Goal: Information Seeking & Learning: Learn about a topic

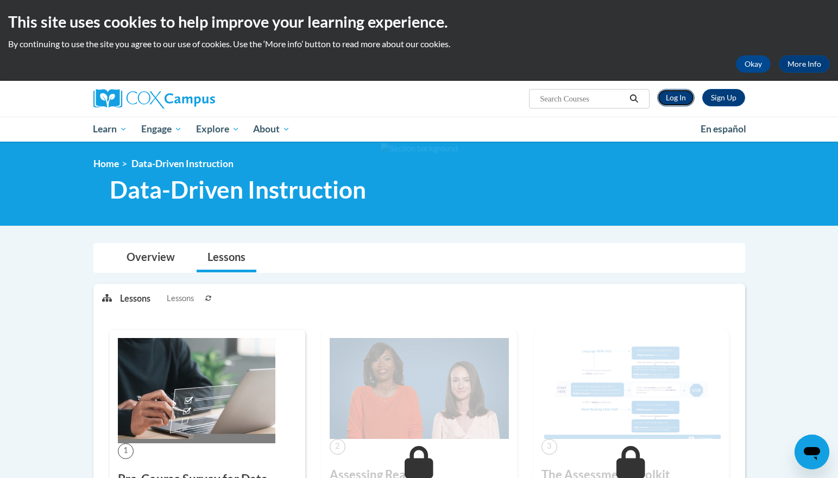
click at [666, 97] on link "Log In" at bounding box center [675, 97] width 37 height 17
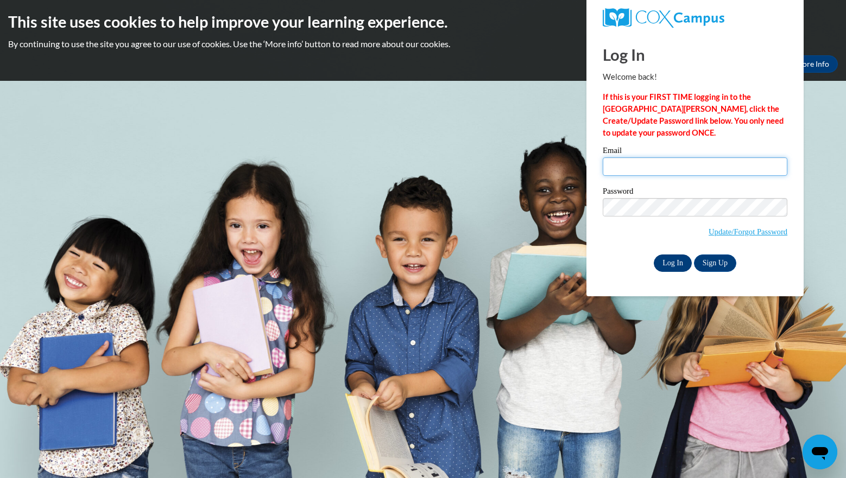
type input "michelle.beltz@rusd.org"
click at [666, 260] on input "Log In" at bounding box center [673, 263] width 38 height 17
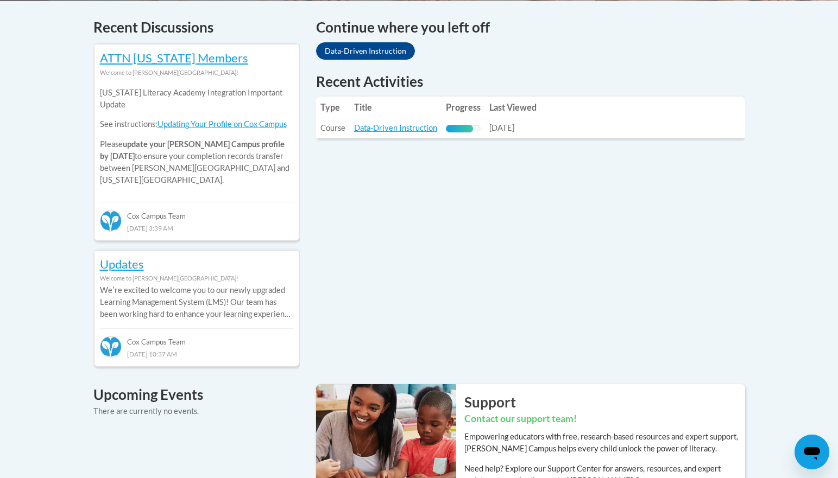
scroll to position [463, 0]
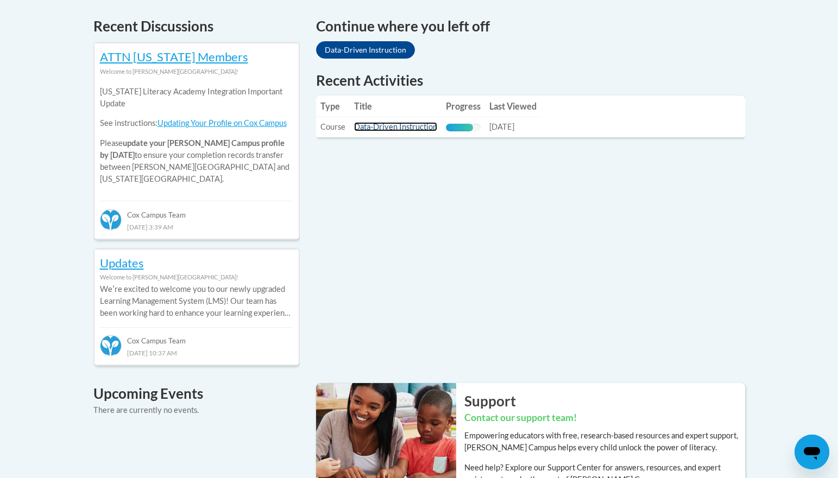
click at [405, 129] on link "Data-Driven Instruction" at bounding box center [395, 126] width 83 height 9
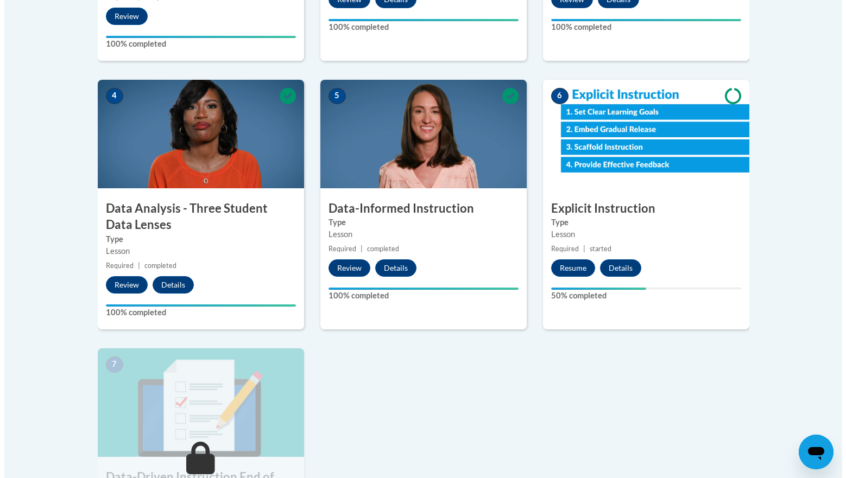
scroll to position [559, 0]
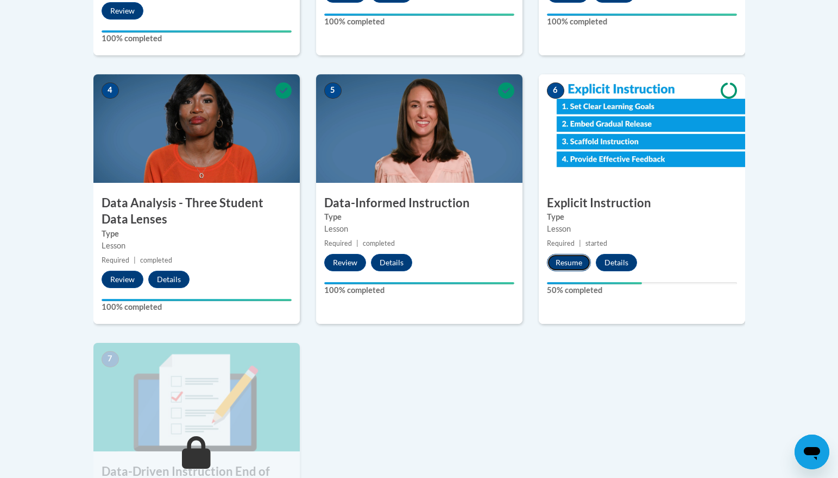
click at [570, 262] on button "Resume" at bounding box center [569, 262] width 44 height 17
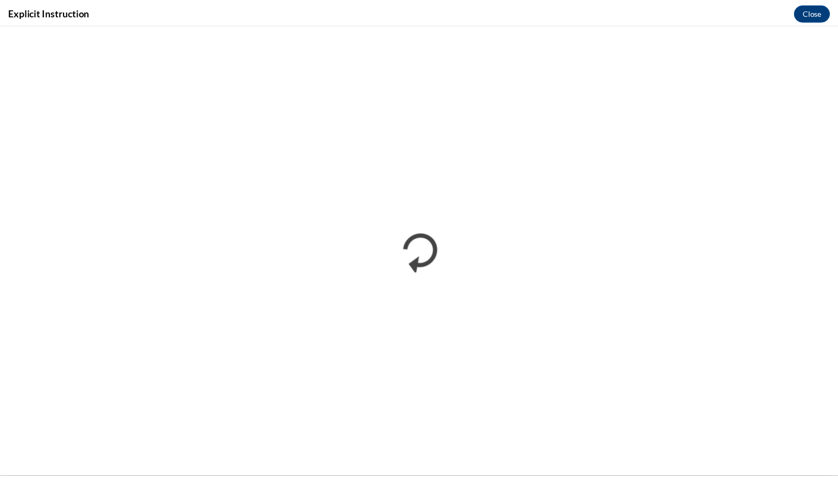
scroll to position [0, 0]
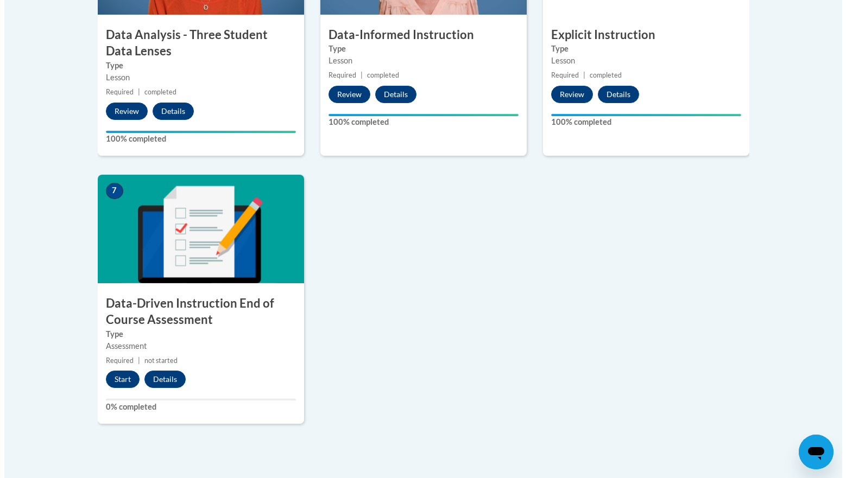
scroll to position [729, 0]
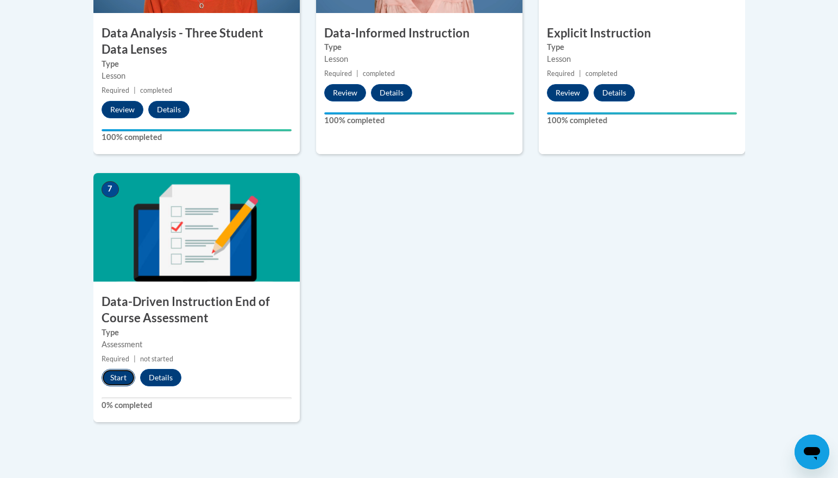
click at [118, 380] on button "Start" at bounding box center [119, 377] width 34 height 17
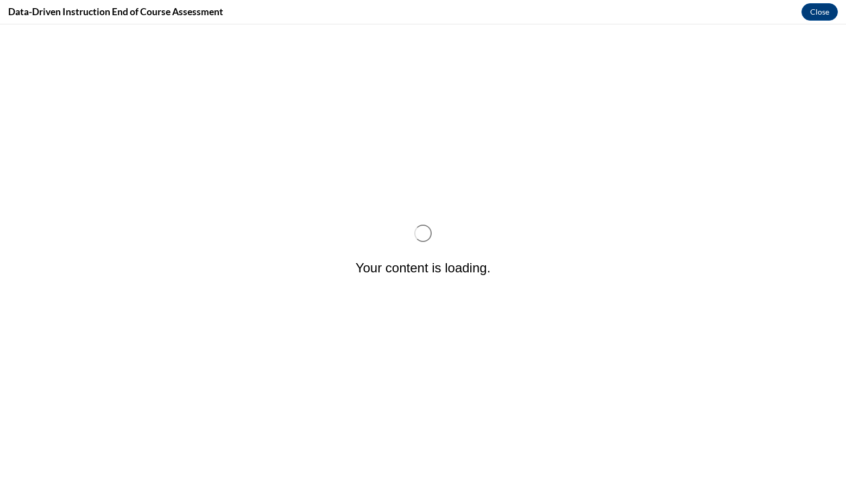
scroll to position [0, 0]
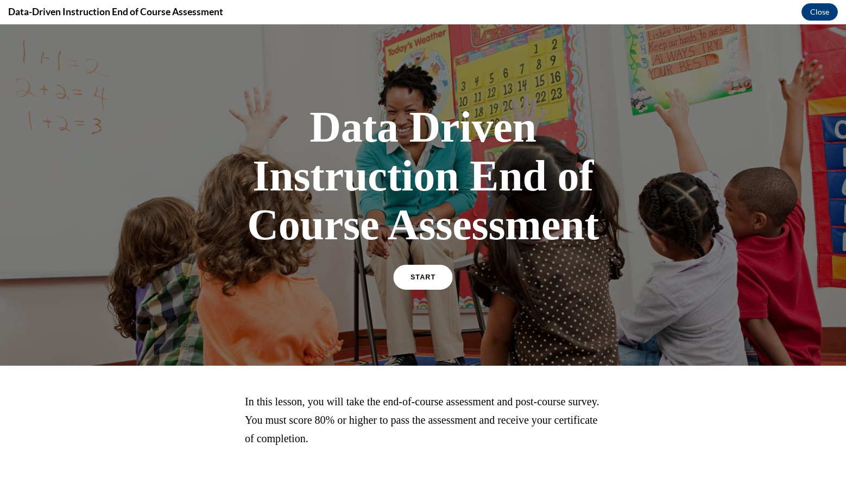
click at [426, 283] on link "START" at bounding box center [422, 277] width 59 height 25
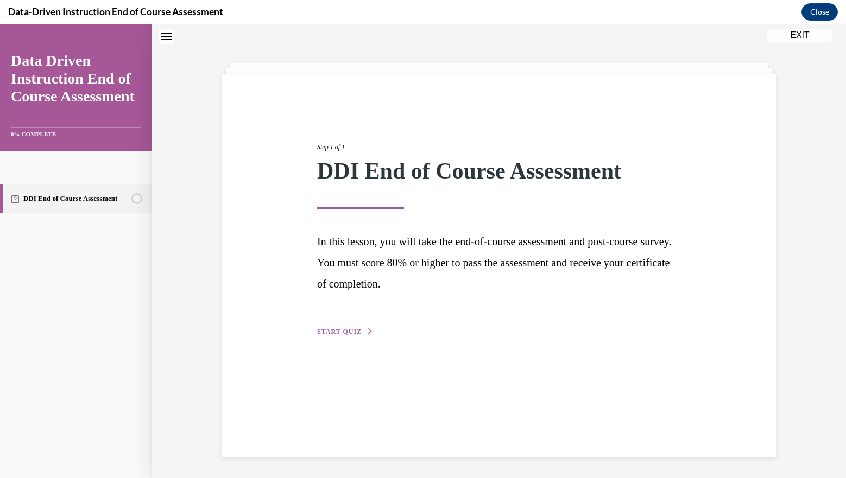
scroll to position [34, 0]
click at [331, 332] on span "START QUIZ" at bounding box center [339, 332] width 45 height 8
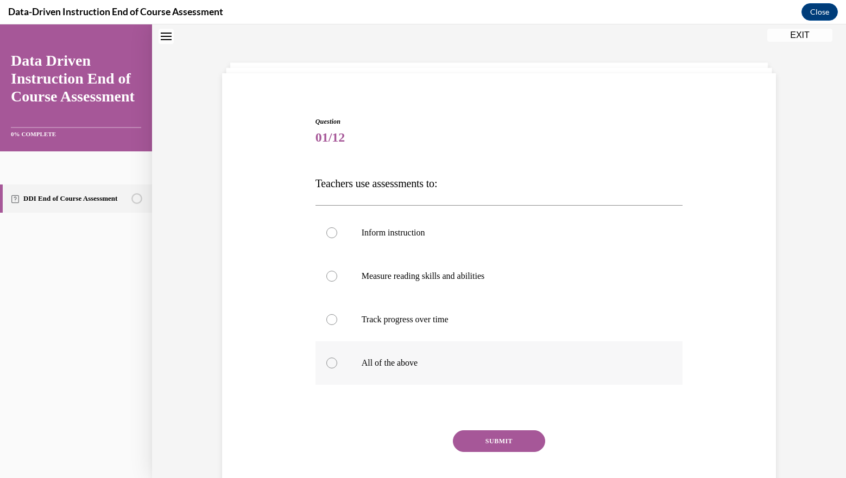
click at [331, 362] on div at bounding box center [331, 363] width 11 height 11
click at [331, 362] on input "All of the above" at bounding box center [331, 363] width 11 height 11
radio input "true"
click at [476, 434] on button "SUBMIT" at bounding box center [499, 442] width 92 height 22
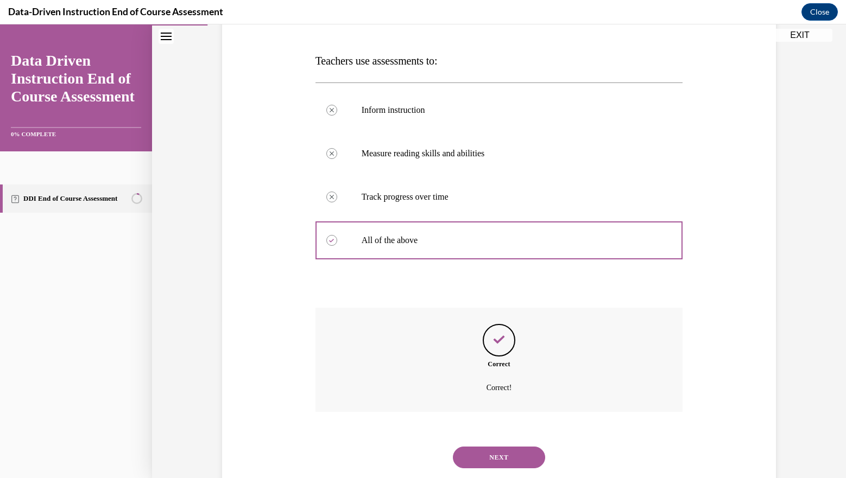
scroll to position [185, 0]
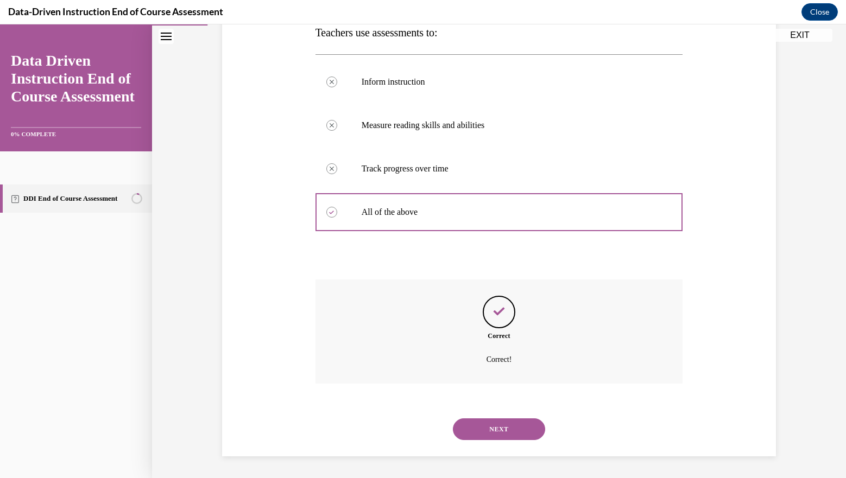
click at [476, 434] on button "NEXT" at bounding box center [499, 430] width 92 height 22
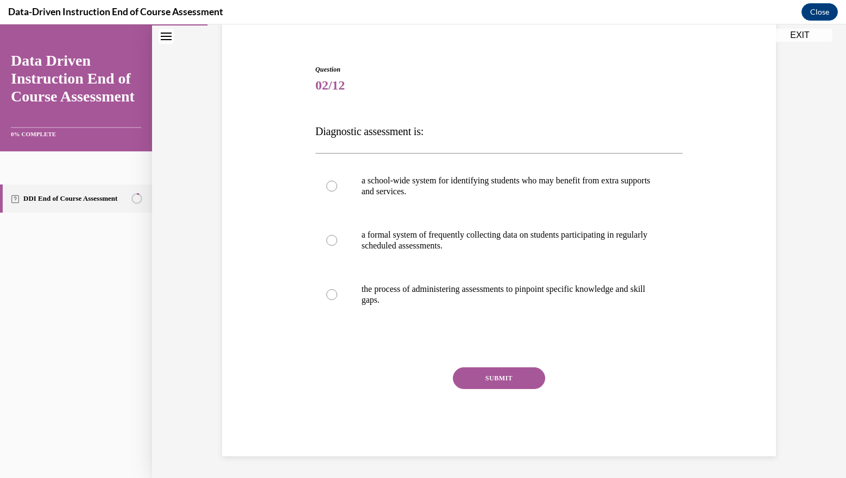
scroll to position [86, 0]
click at [330, 295] on div at bounding box center [331, 294] width 11 height 11
click at [330, 295] on input "the process of administering assessments to pinpoint specific knowledge and ski…" at bounding box center [331, 294] width 11 height 11
radio input "true"
click at [487, 376] on button "SUBMIT" at bounding box center [499, 379] width 92 height 22
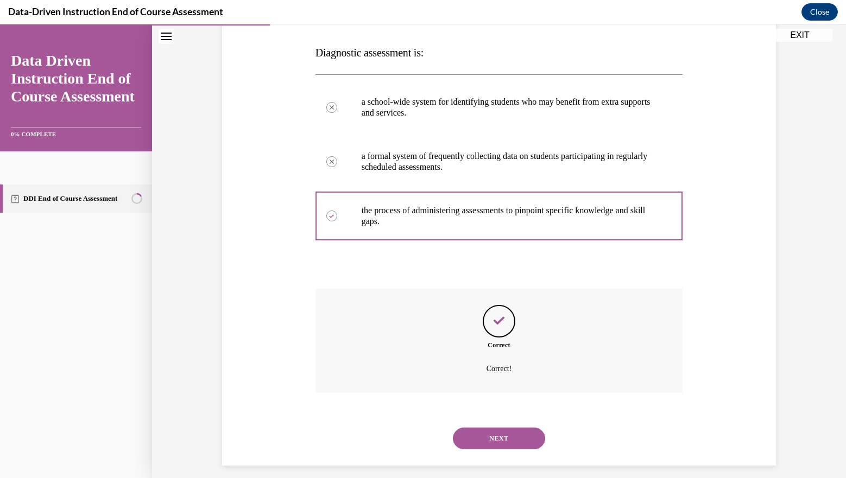
scroll to position [174, 0]
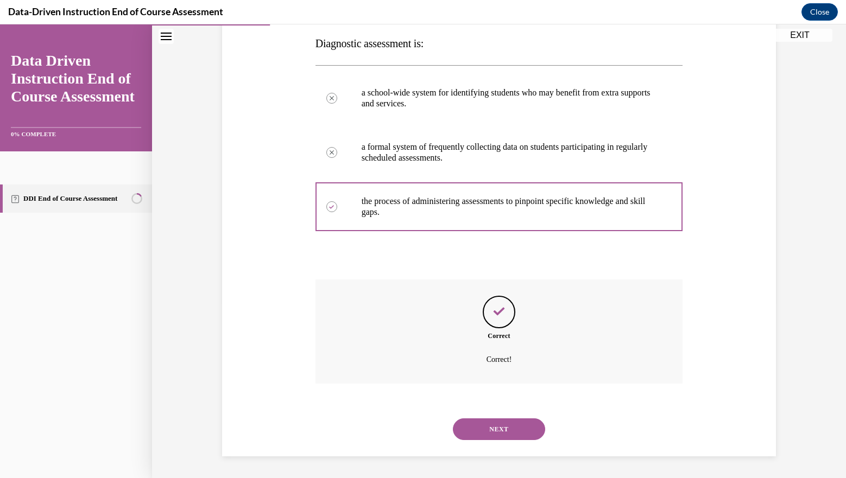
click at [492, 429] on button "NEXT" at bounding box center [499, 430] width 92 height 22
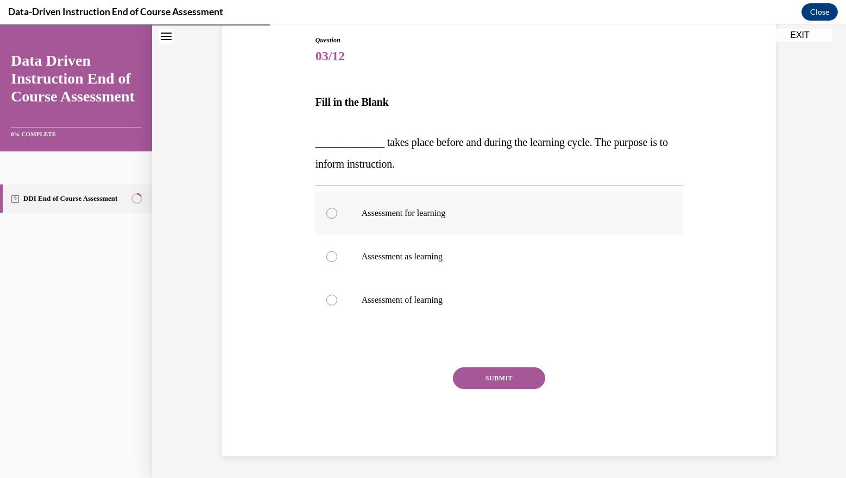
click at [324, 207] on label "Assessment for learning" at bounding box center [500, 213] width 368 height 43
click at [326, 208] on input "Assessment for learning" at bounding box center [331, 213] width 11 height 11
radio input "true"
click at [505, 375] on button "SUBMIT" at bounding box center [499, 379] width 92 height 22
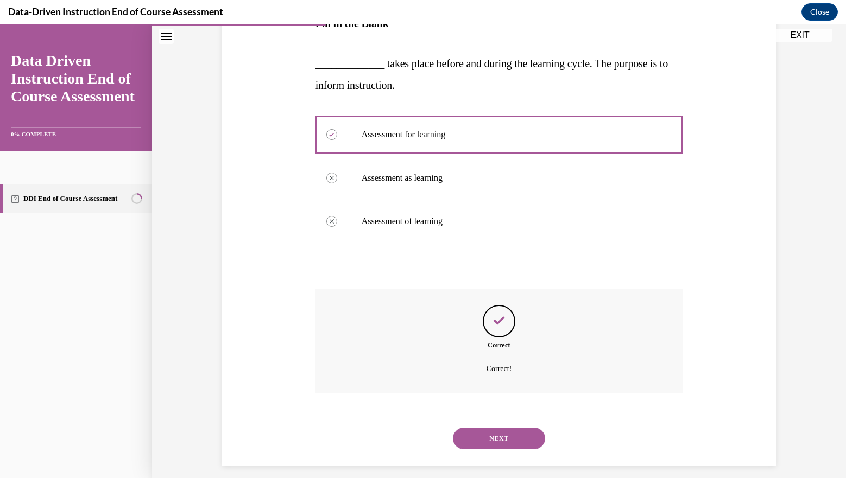
scroll to position [204, 0]
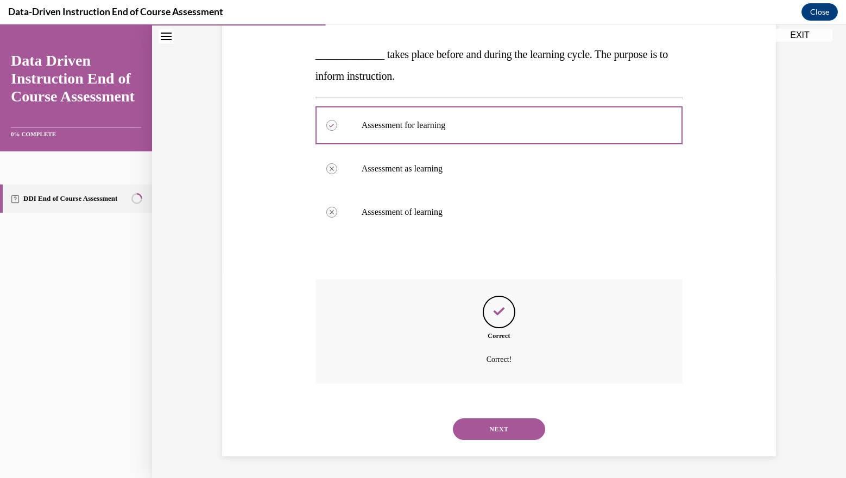
click at [506, 435] on button "NEXT" at bounding box center [499, 430] width 92 height 22
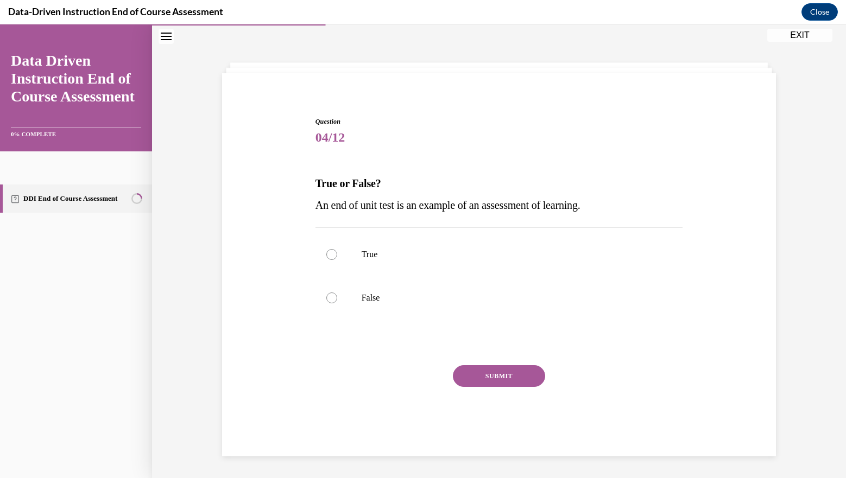
scroll to position [34, 0]
click at [335, 263] on label "True" at bounding box center [500, 254] width 368 height 43
click at [335, 260] on input "True" at bounding box center [331, 254] width 11 height 11
radio input "true"
click at [503, 379] on button "SUBMIT" at bounding box center [499, 377] width 92 height 22
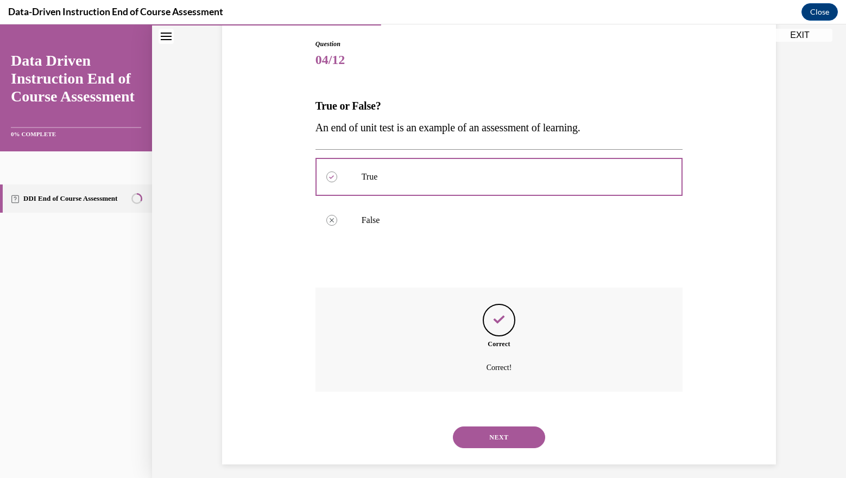
scroll to position [120, 0]
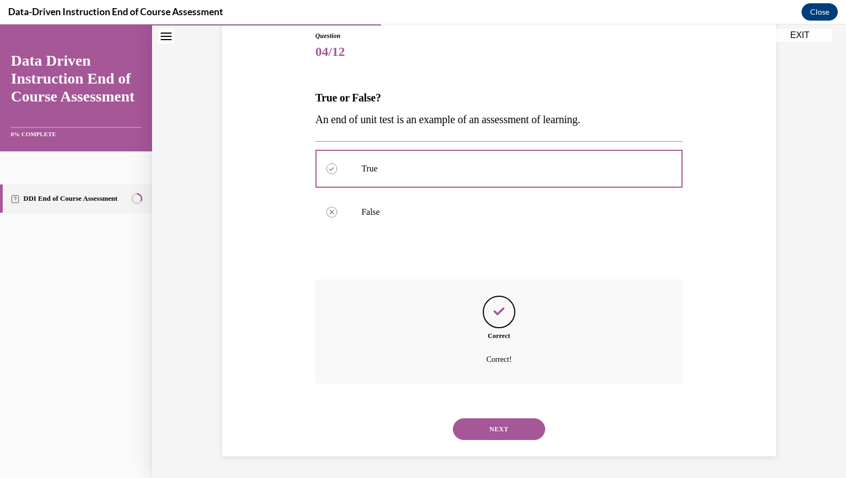
click at [494, 423] on button "NEXT" at bounding box center [499, 430] width 92 height 22
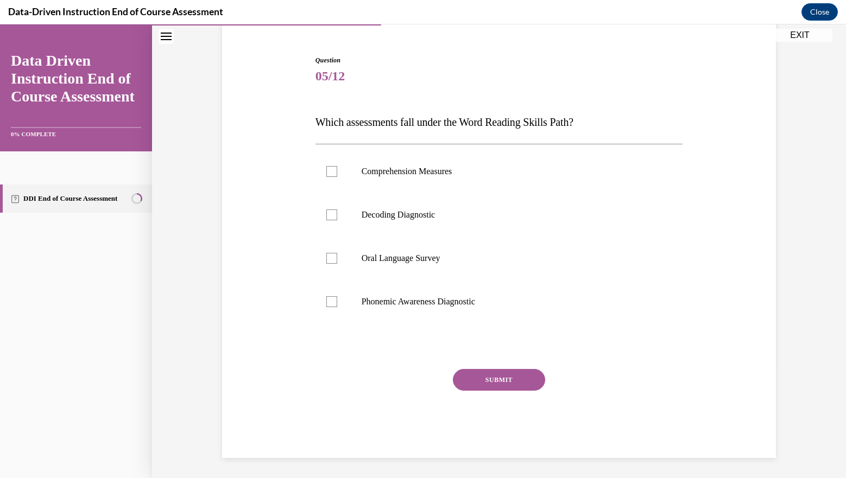
scroll to position [97, 0]
click at [330, 260] on div at bounding box center [331, 256] width 11 height 11
click at [330, 260] on input "Oral Language Survey" at bounding box center [331, 256] width 11 height 11
click at [330, 260] on div at bounding box center [331, 256] width 11 height 11
click at [330, 260] on input "Oral Language Survey" at bounding box center [331, 256] width 11 height 11
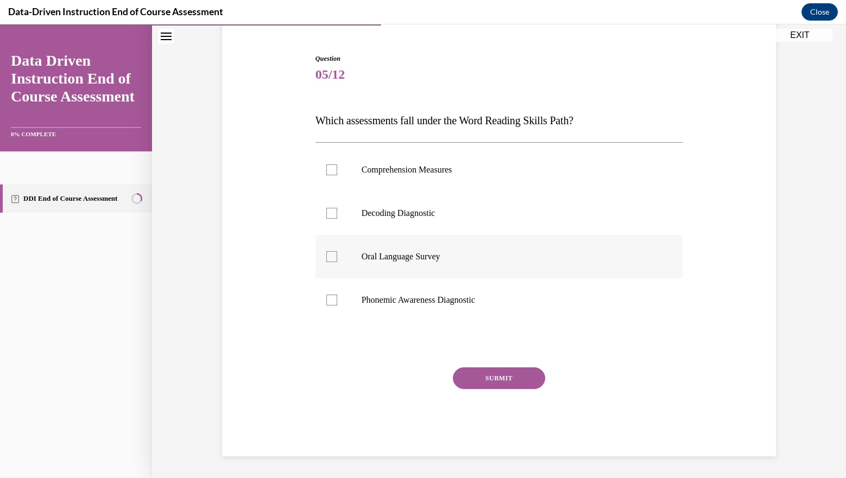
click at [329, 254] on div at bounding box center [331, 256] width 11 height 11
click at [329, 254] on input "Oral Language Survey" at bounding box center [331, 256] width 11 height 11
checkbox input "true"
click at [327, 167] on div at bounding box center [331, 170] width 11 height 11
click at [327, 167] on input "Comprehension Measures" at bounding box center [331, 170] width 11 height 11
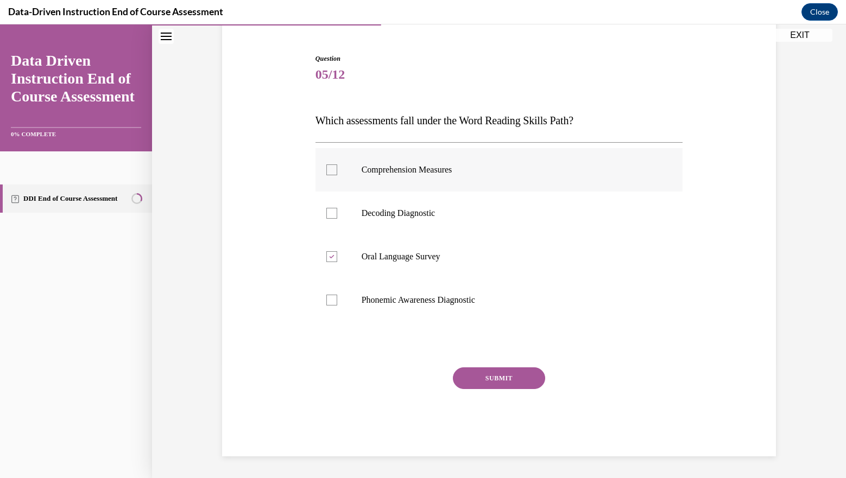
checkbox input "true"
click at [332, 257] on div at bounding box center [331, 256] width 11 height 11
click at [332, 257] on input "Oral Language Survey" at bounding box center [331, 256] width 11 height 11
checkbox input "false"
click at [326, 210] on div at bounding box center [331, 213] width 11 height 11
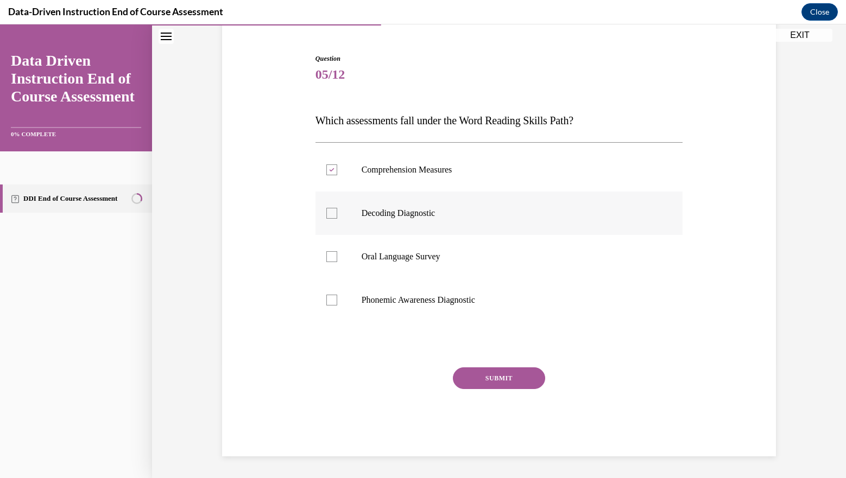
click at [326, 210] on input "Decoding Diagnostic" at bounding box center [331, 213] width 11 height 11
checkbox input "true"
click at [329, 266] on label "Oral Language Survey" at bounding box center [500, 256] width 368 height 43
click at [329, 262] on input "Oral Language Survey" at bounding box center [331, 256] width 11 height 11
checkbox input "true"
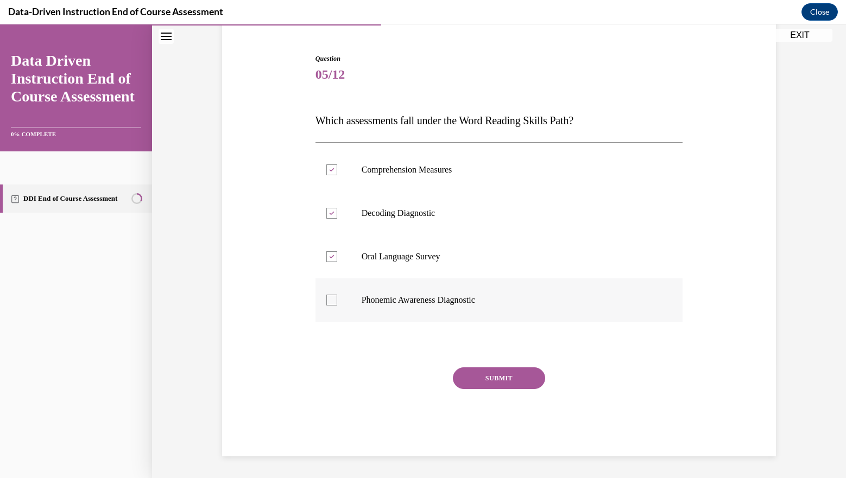
click at [329, 298] on div at bounding box center [331, 300] width 11 height 11
click at [329, 298] on input "Phonemic Awareness Diagnostic" at bounding box center [331, 300] width 11 height 11
checkbox input "true"
click at [331, 168] on div at bounding box center [331, 170] width 11 height 11
click at [331, 168] on input "Comprehension Measures" at bounding box center [331, 170] width 11 height 11
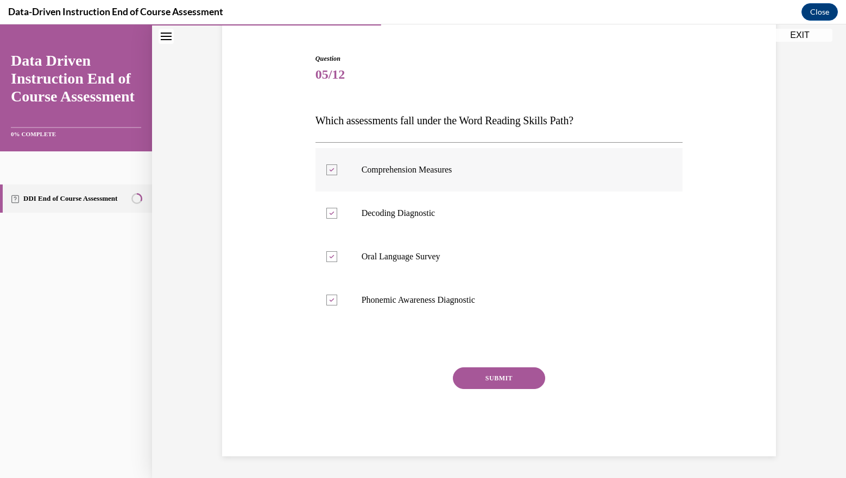
checkbox input "false"
click at [492, 381] on button "SUBMIT" at bounding box center [499, 379] width 92 height 22
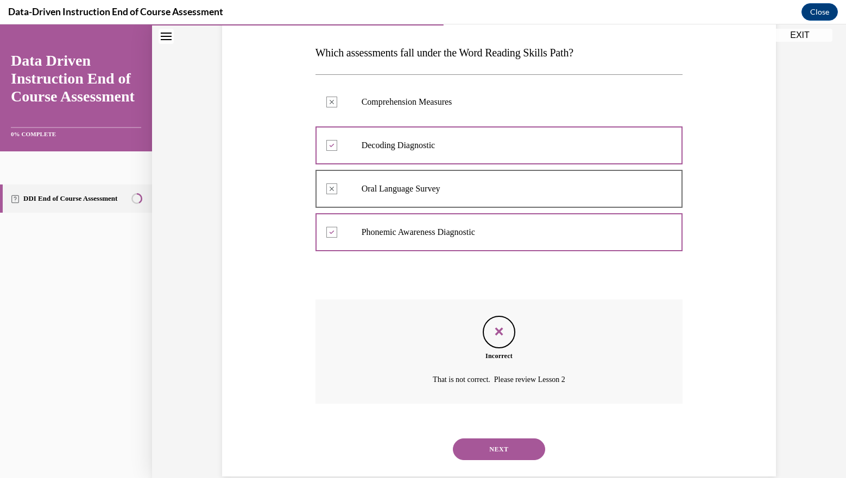
scroll to position [185, 0]
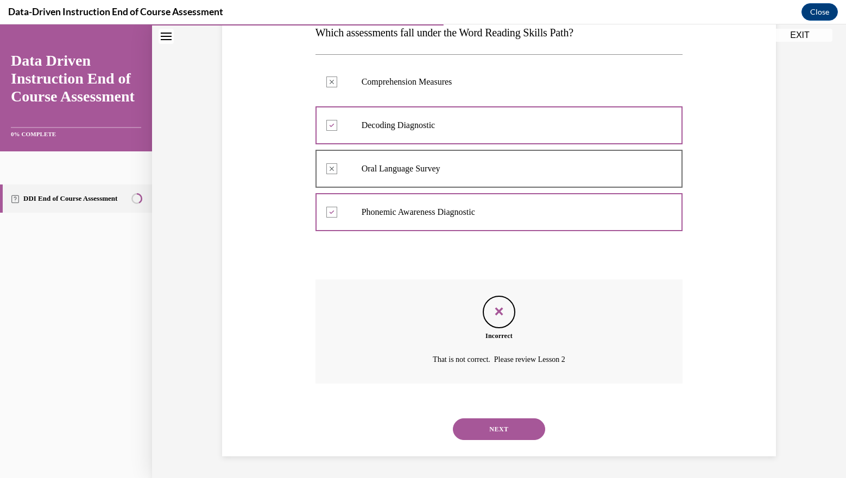
click at [492, 428] on button "NEXT" at bounding box center [499, 430] width 92 height 22
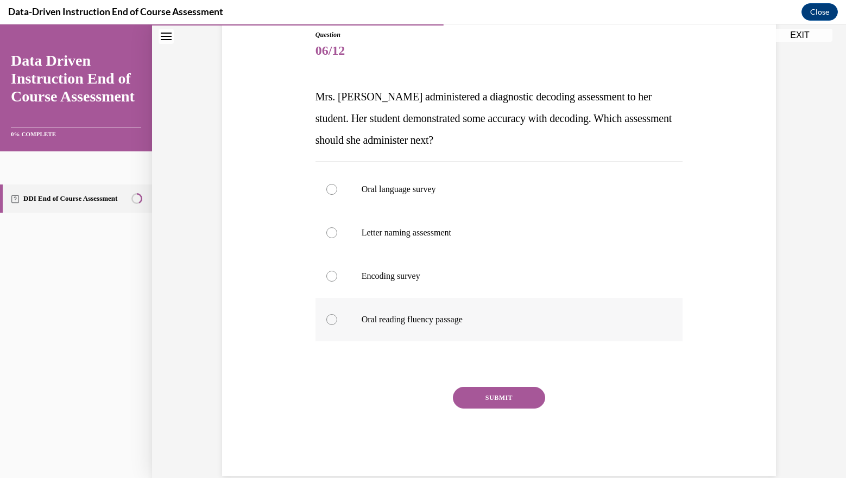
click at [418, 317] on p "Oral reading fluency passage" at bounding box center [509, 319] width 294 height 11
click at [337, 317] on input "Oral reading fluency passage" at bounding box center [331, 319] width 11 height 11
radio input "true"
click at [487, 393] on button "SUBMIT" at bounding box center [499, 398] width 92 height 22
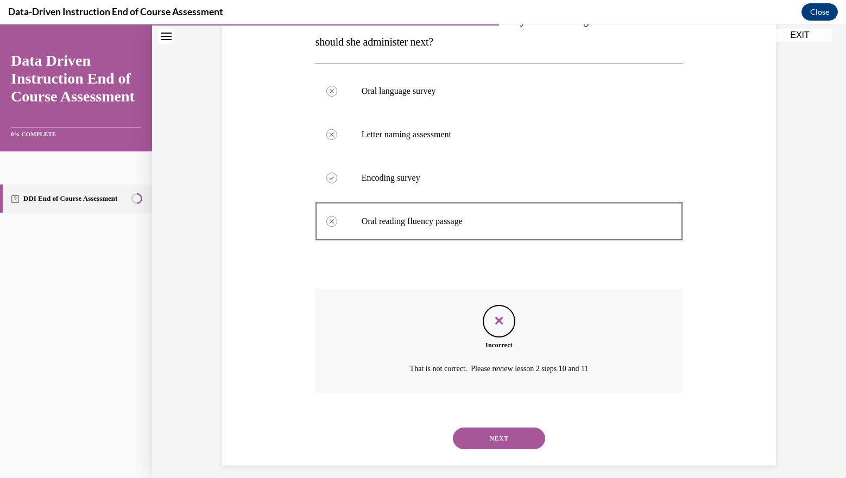
scroll to position [229, 0]
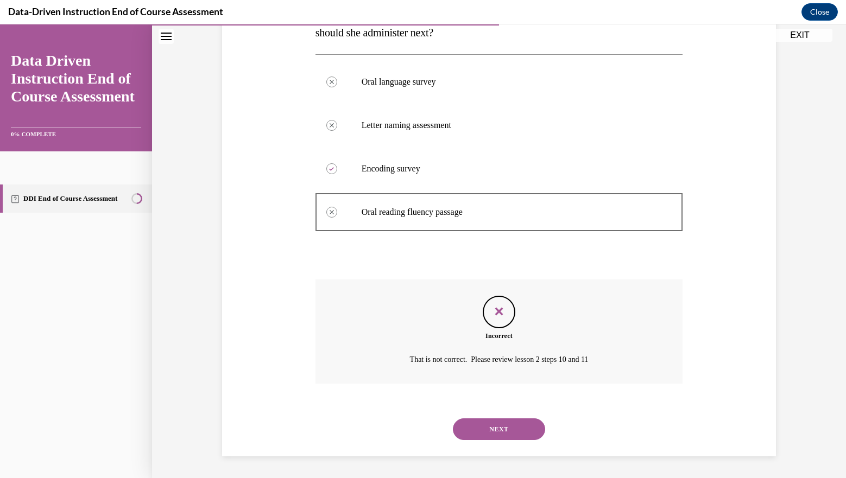
click at [492, 429] on button "NEXT" at bounding box center [499, 430] width 92 height 22
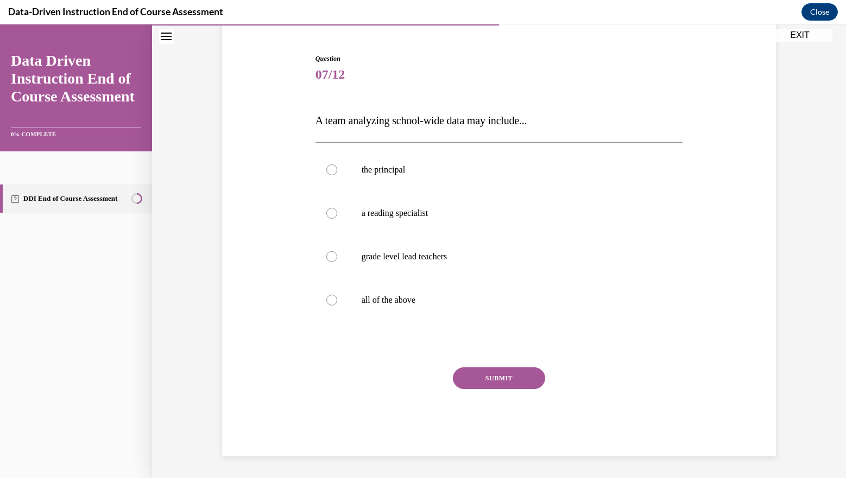
scroll to position [97, 0]
click at [332, 303] on div at bounding box center [331, 300] width 11 height 11
click at [332, 303] on input "all of the above" at bounding box center [331, 300] width 11 height 11
radio input "true"
click at [475, 376] on button "SUBMIT" at bounding box center [499, 379] width 92 height 22
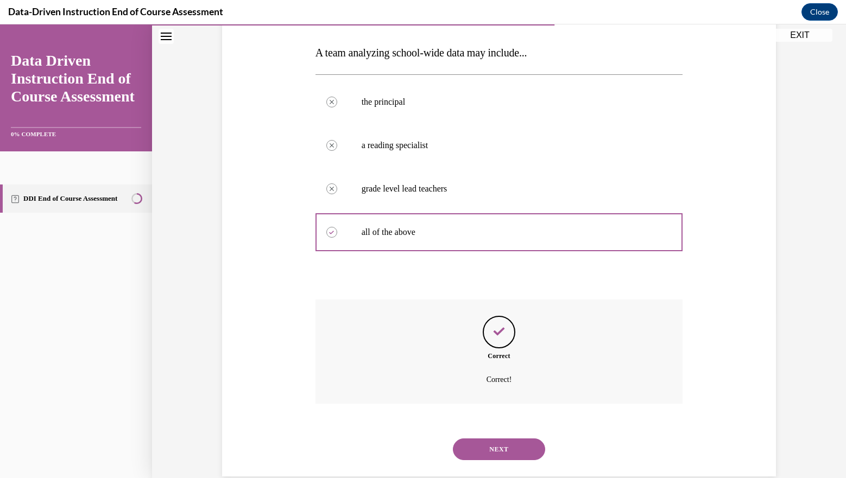
scroll to position [185, 0]
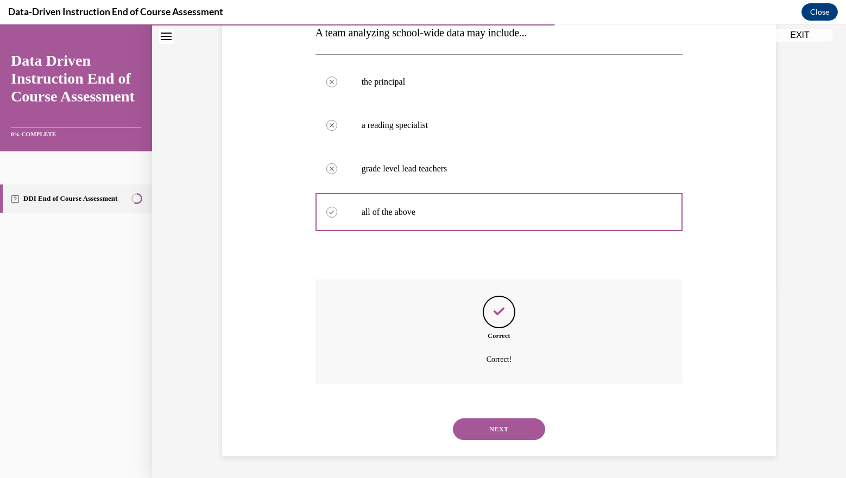
click at [489, 423] on button "NEXT" at bounding box center [499, 430] width 92 height 22
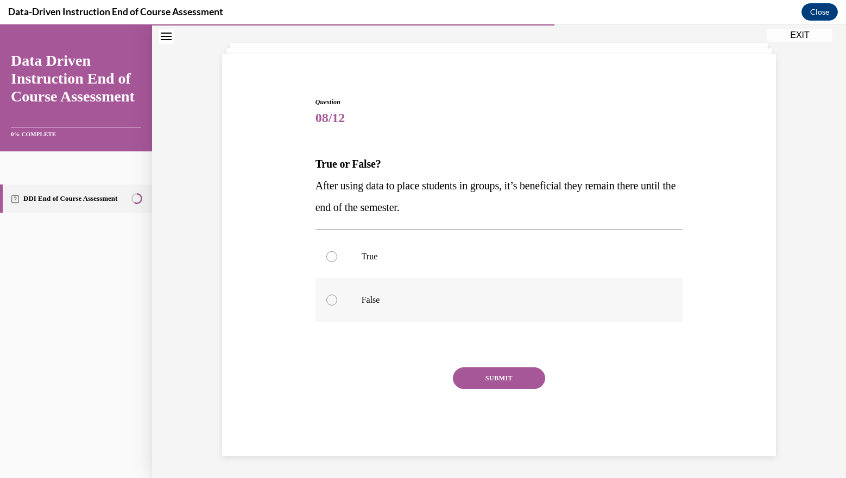
click at [369, 313] on label "False" at bounding box center [500, 300] width 368 height 43
click at [337, 306] on input "False" at bounding box center [331, 300] width 11 height 11
radio input "true"
click at [492, 376] on button "SUBMIT" at bounding box center [499, 379] width 92 height 22
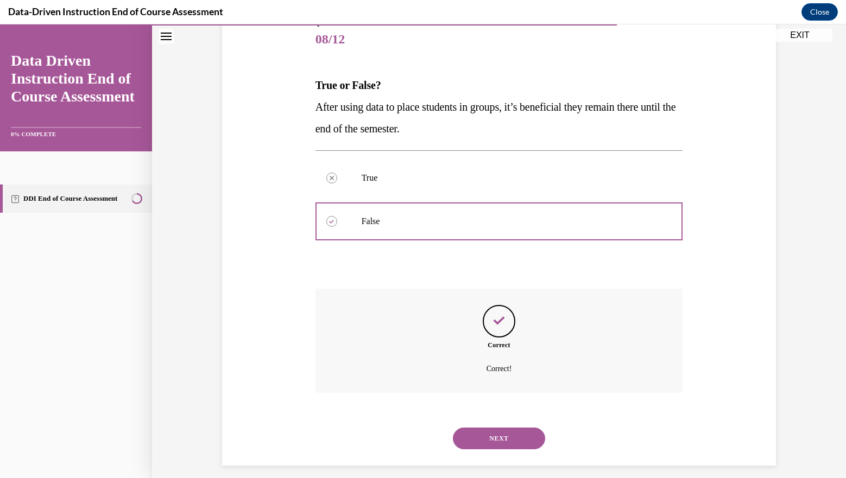
scroll to position [142, 0]
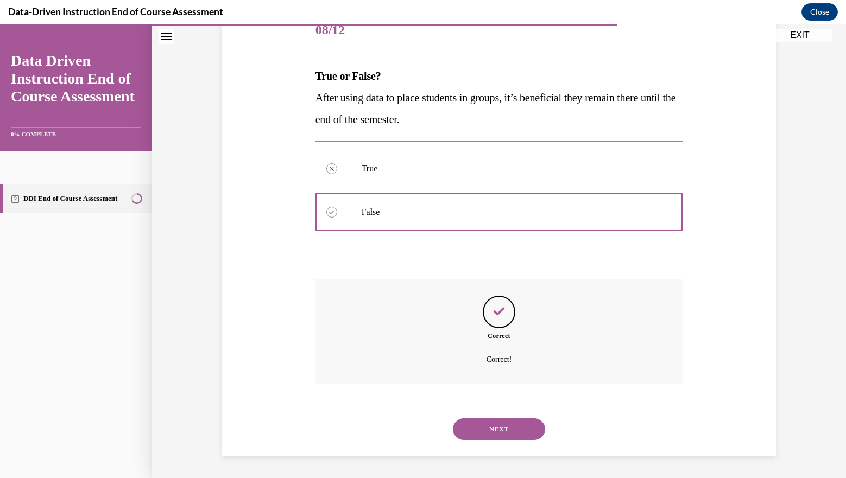
click at [497, 427] on button "NEXT" at bounding box center [499, 430] width 92 height 22
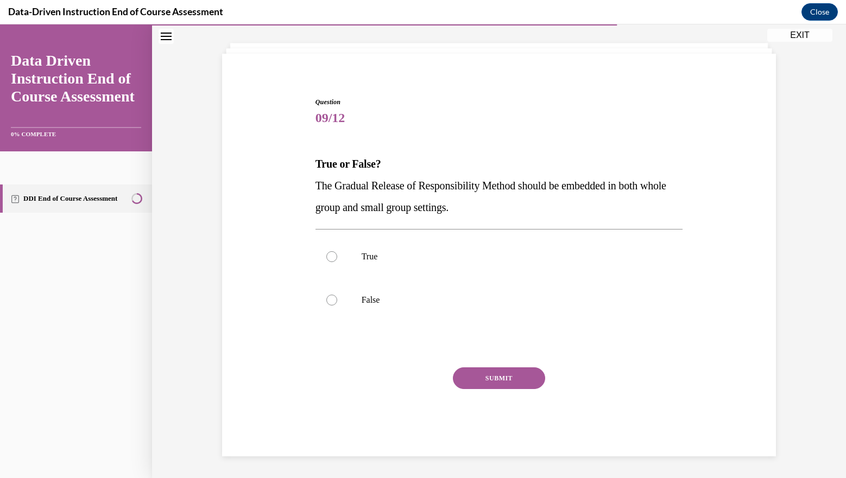
scroll to position [54, 0]
click at [398, 269] on label "True" at bounding box center [500, 256] width 368 height 43
click at [337, 262] on input "True" at bounding box center [331, 256] width 11 height 11
radio input "true"
click at [483, 376] on button "SUBMIT" at bounding box center [499, 379] width 92 height 22
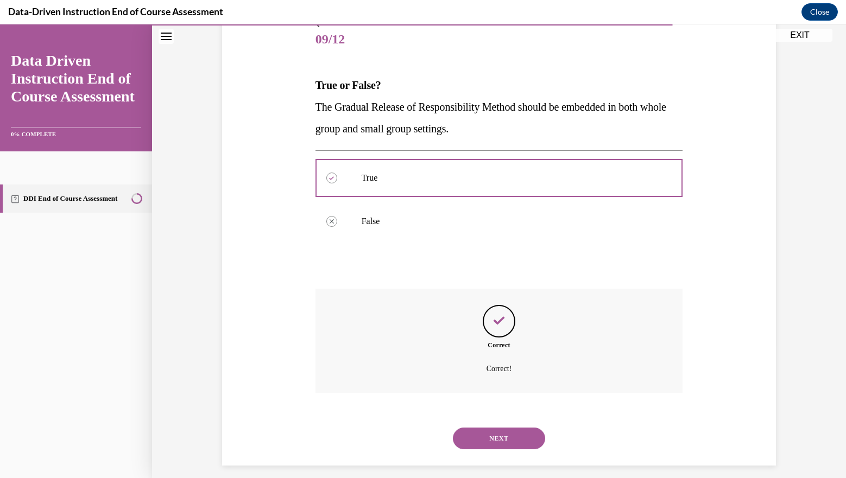
scroll to position [142, 0]
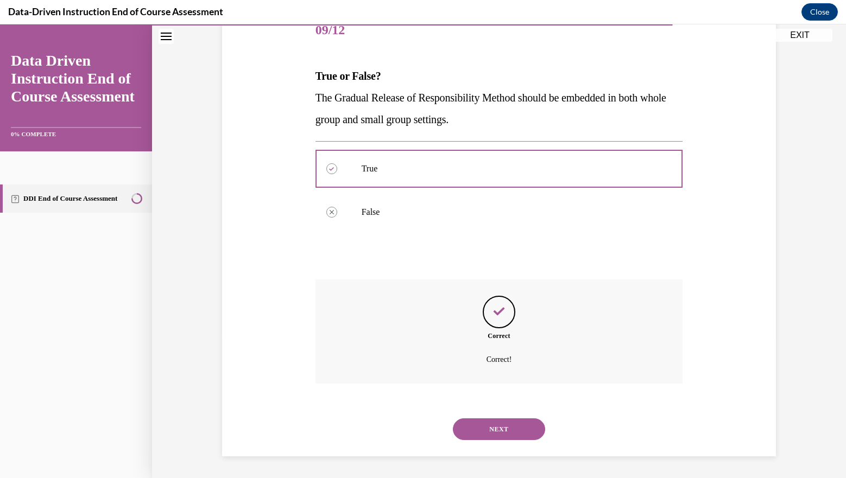
click at [490, 427] on button "NEXT" at bounding box center [499, 430] width 92 height 22
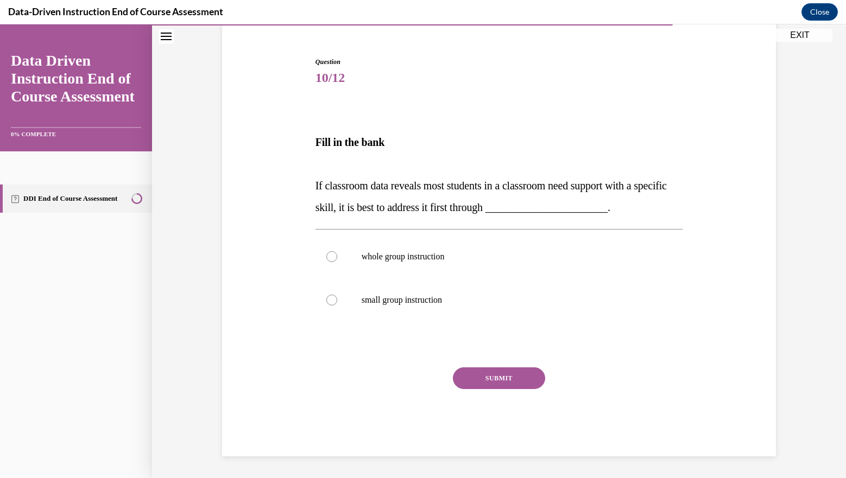
scroll to position [94, 0]
click at [400, 264] on label "whole group instruction" at bounding box center [500, 256] width 368 height 43
click at [337, 262] on input "whole group instruction" at bounding box center [331, 256] width 11 height 11
radio input "true"
click at [489, 373] on button "SUBMIT" at bounding box center [499, 379] width 92 height 22
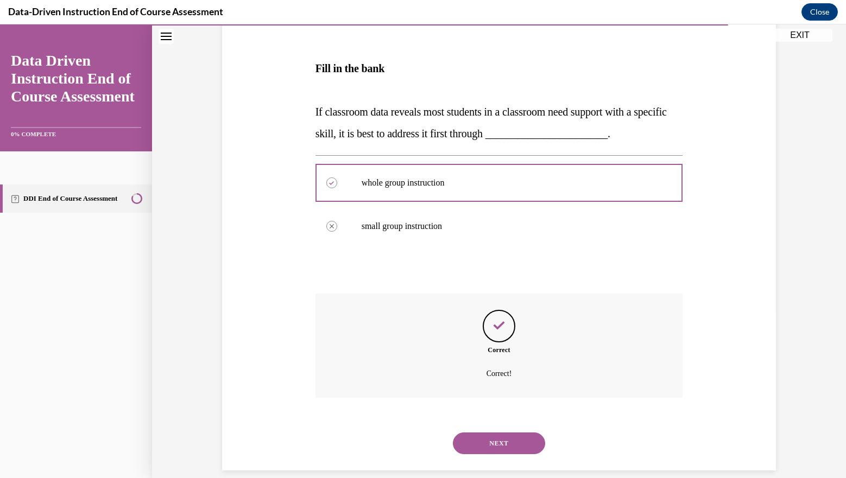
scroll to position [182, 0]
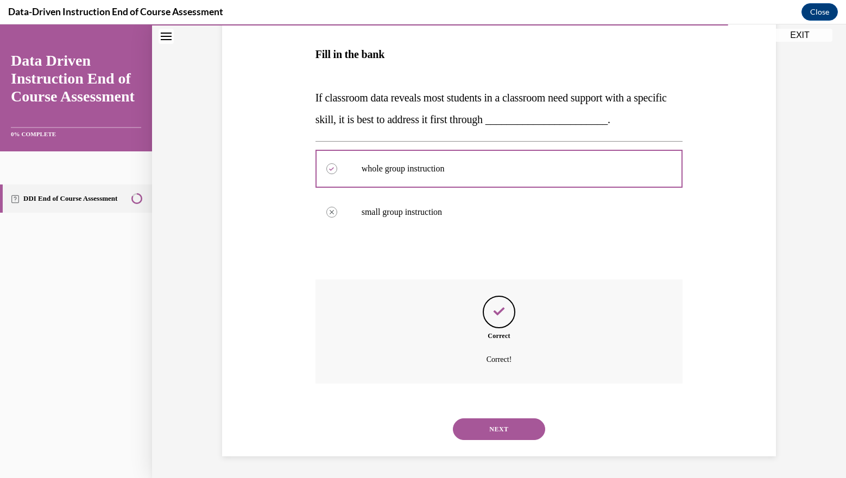
click at [491, 430] on button "NEXT" at bounding box center [499, 430] width 92 height 22
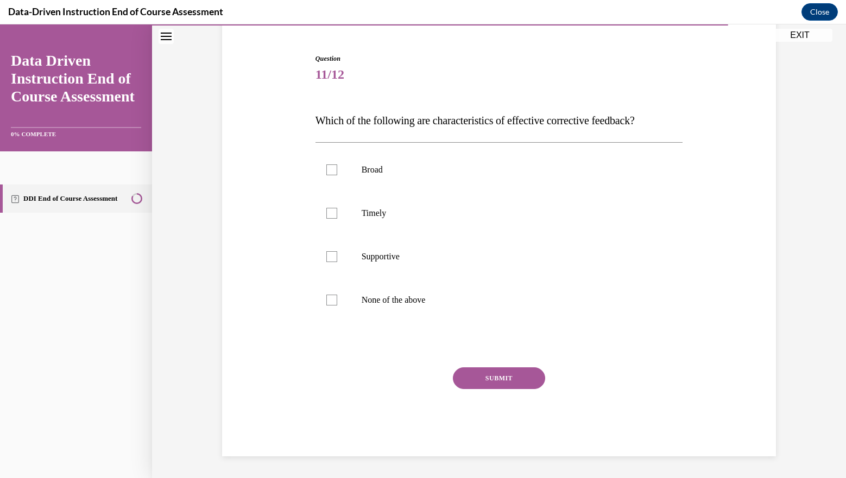
scroll to position [97, 0]
click at [325, 189] on label "Broad" at bounding box center [500, 169] width 368 height 43
click at [326, 175] on input "Broad" at bounding box center [331, 170] width 11 height 11
checkbox input "true"
click at [329, 216] on div at bounding box center [331, 213] width 11 height 11
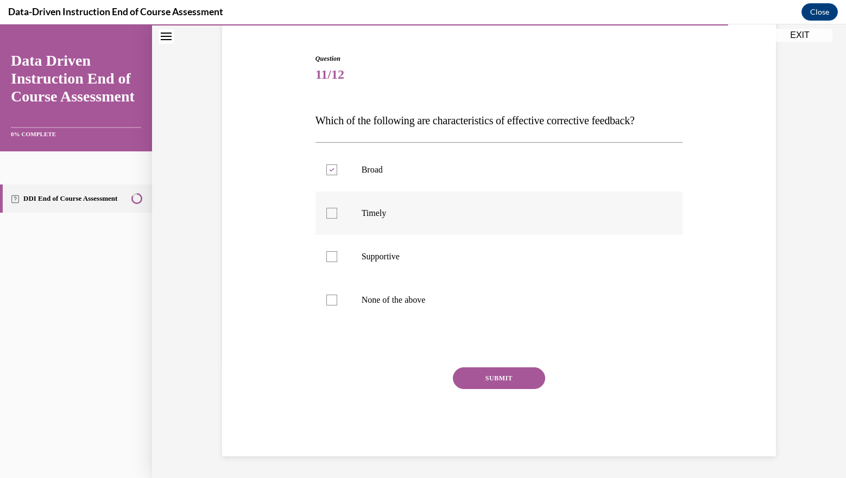
click at [329, 216] on input "Timely" at bounding box center [331, 213] width 11 height 11
checkbox input "true"
click at [329, 258] on div at bounding box center [331, 256] width 11 height 11
click at [329, 258] on input "Supportive" at bounding box center [331, 256] width 11 height 11
checkbox input "true"
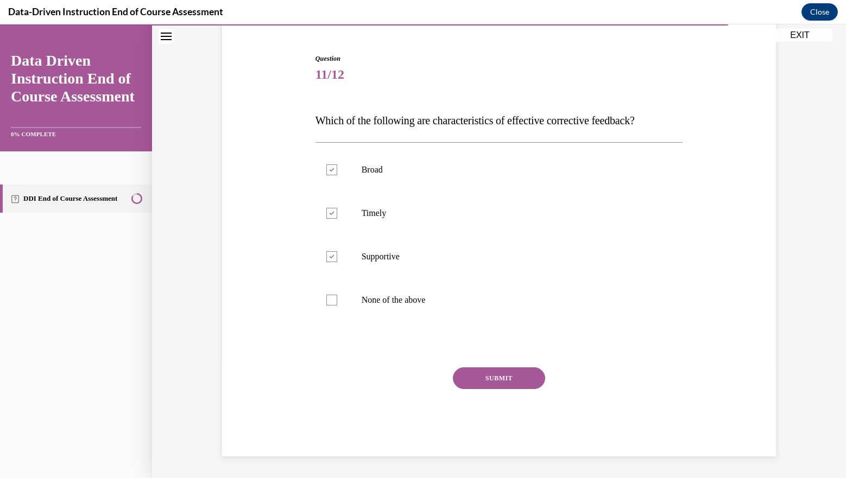
click at [492, 376] on button "SUBMIT" at bounding box center [499, 379] width 92 height 22
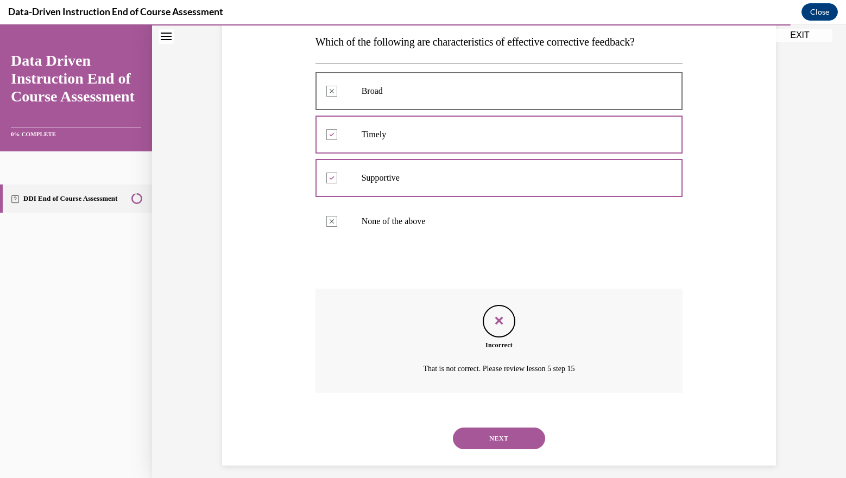
scroll to position [185, 0]
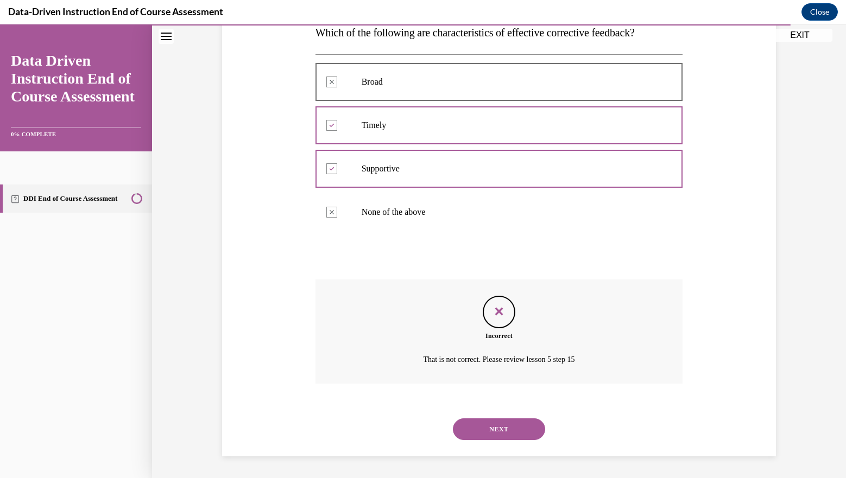
click at [496, 430] on button "NEXT" at bounding box center [499, 430] width 92 height 22
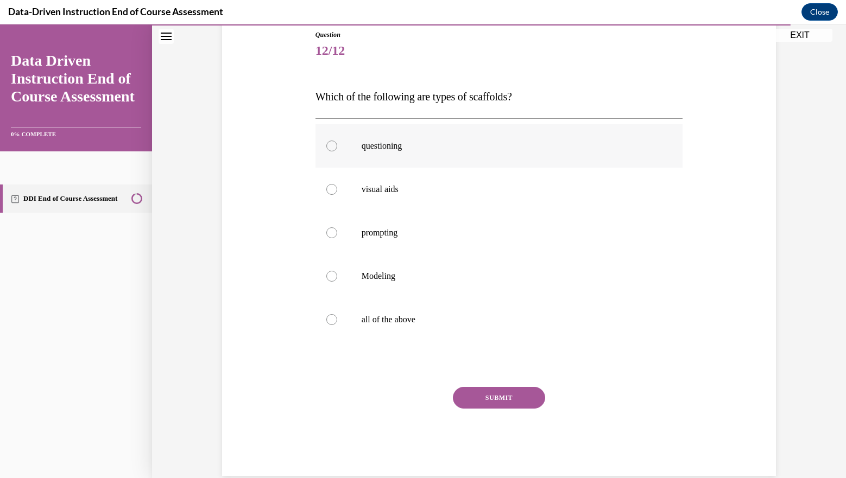
click at [395, 157] on label "questioning" at bounding box center [500, 145] width 368 height 43
click at [337, 152] on input "questioning" at bounding box center [331, 146] width 11 height 11
radio input "true"
click at [328, 314] on div at bounding box center [331, 319] width 11 height 11
click at [328, 314] on input "all of the above" at bounding box center [331, 319] width 11 height 11
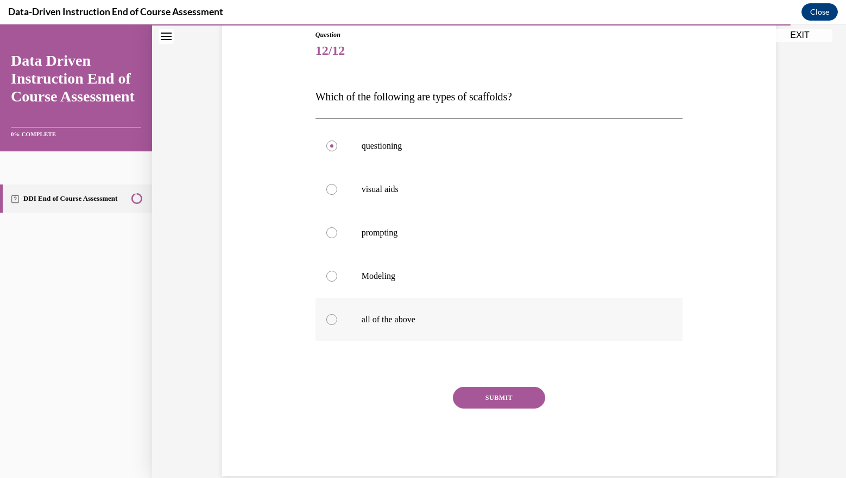
radio input "true"
click at [482, 389] on button "SUBMIT" at bounding box center [499, 398] width 92 height 22
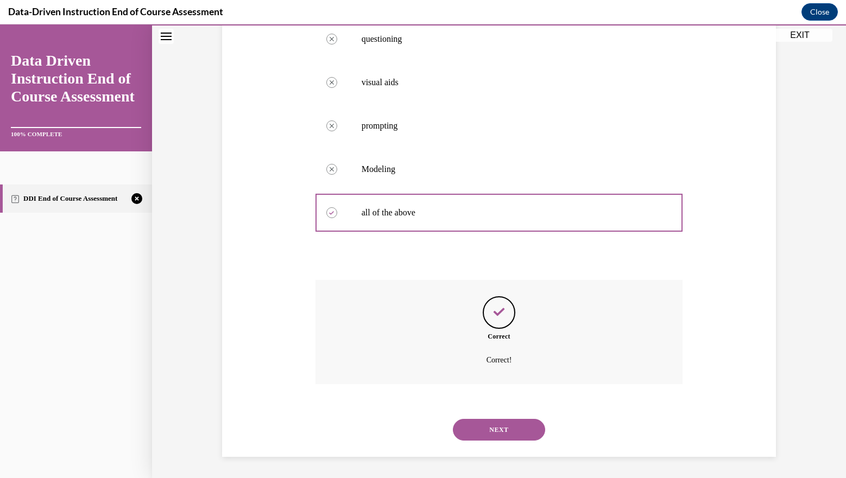
scroll to position [229, 0]
click at [499, 428] on button "NEXT" at bounding box center [499, 430] width 92 height 22
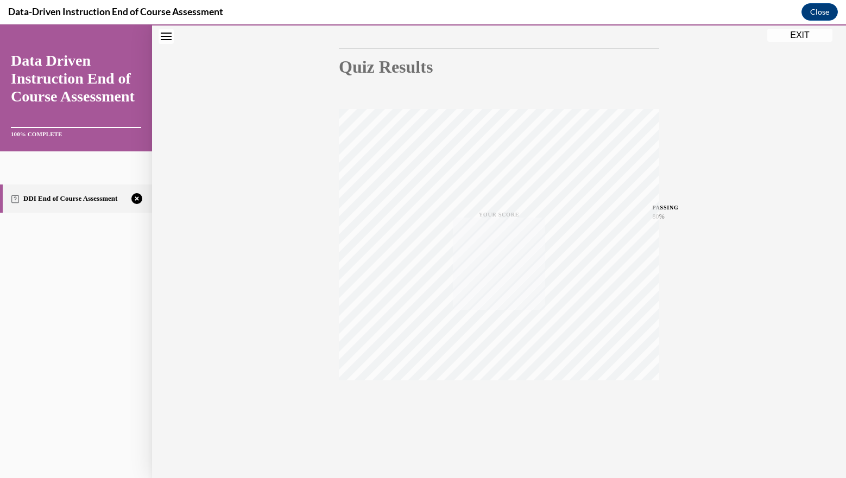
scroll to position [103, 0]
click at [495, 405] on div "TAKE AGAIN" at bounding box center [499, 406] width 39 height 26
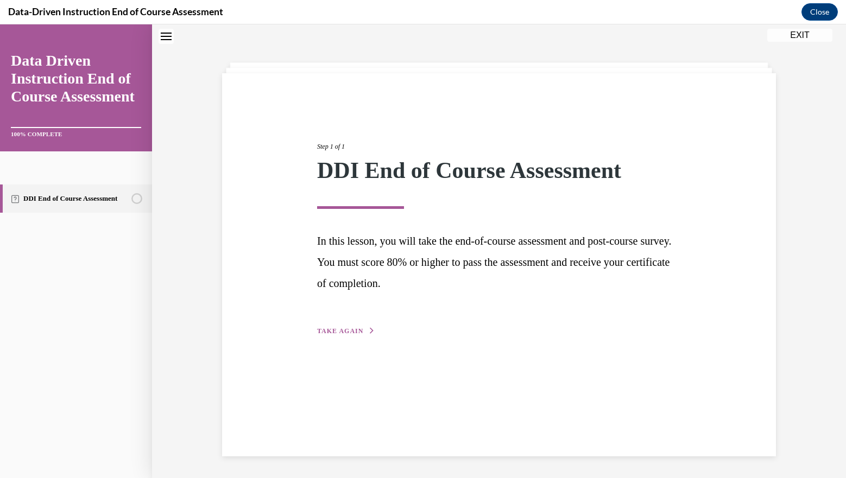
click at [347, 330] on span "TAKE AGAIN" at bounding box center [340, 332] width 46 height 8
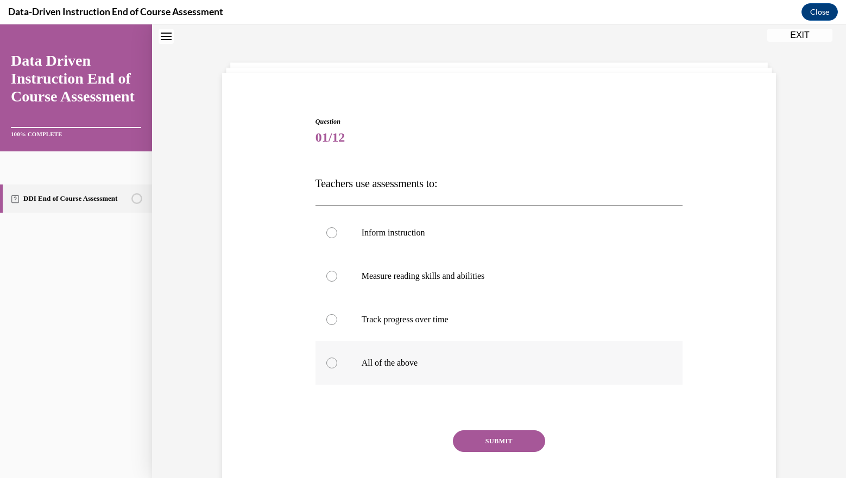
click at [328, 357] on label "All of the above" at bounding box center [500, 363] width 368 height 43
click at [328, 358] on input "All of the above" at bounding box center [331, 363] width 11 height 11
radio input "true"
click at [477, 439] on button "SUBMIT" at bounding box center [499, 442] width 92 height 22
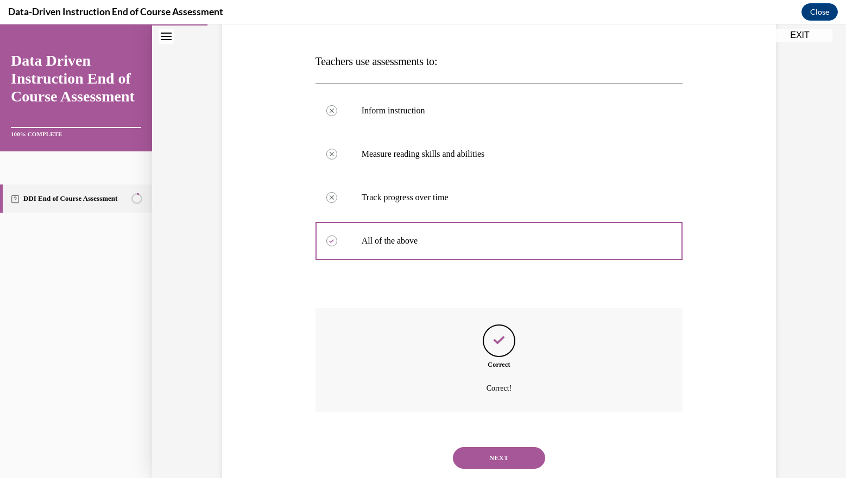
scroll to position [185, 0]
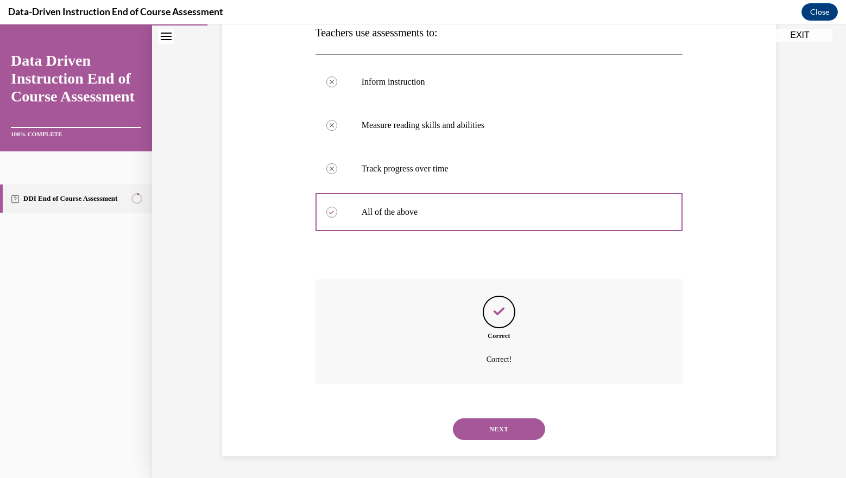
click at [494, 431] on button "NEXT" at bounding box center [499, 430] width 92 height 22
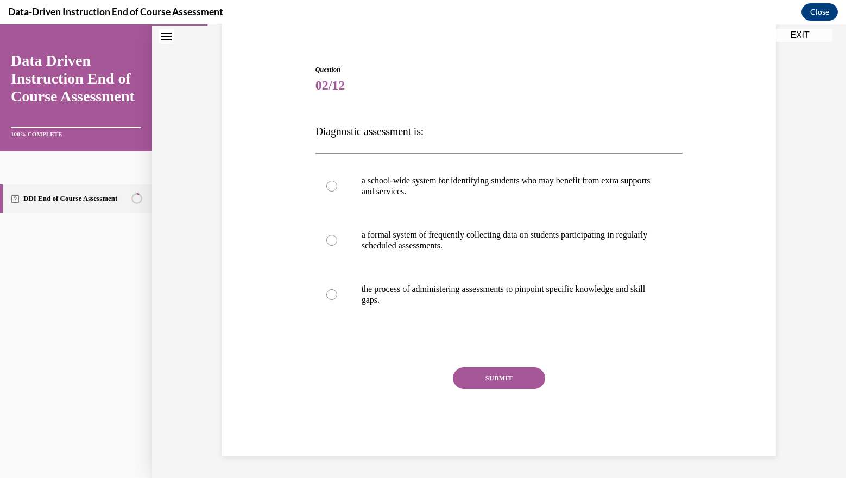
scroll to position [86, 0]
click at [348, 307] on label "the process of administering assessments to pinpoint specific knowledge and ski…" at bounding box center [500, 295] width 368 height 54
click at [337, 300] on input "the process of administering assessments to pinpoint specific knowledge and ski…" at bounding box center [331, 294] width 11 height 11
radio input "true"
click at [486, 379] on button "SUBMIT" at bounding box center [499, 379] width 92 height 22
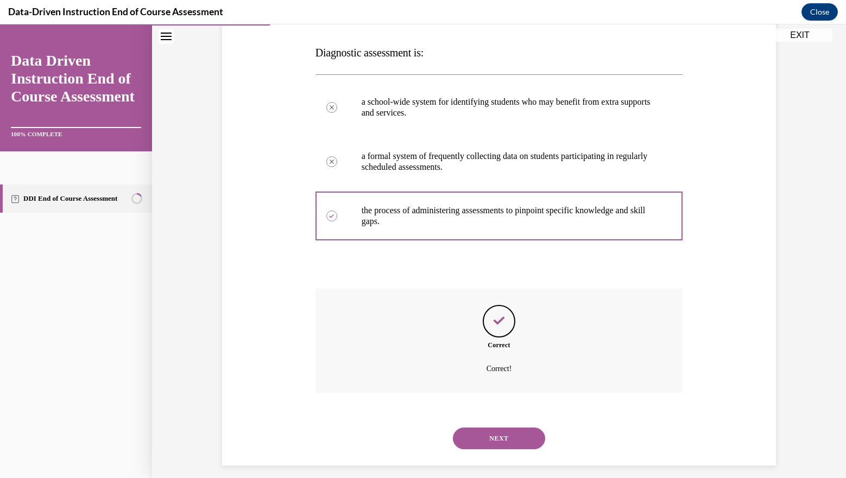
scroll to position [174, 0]
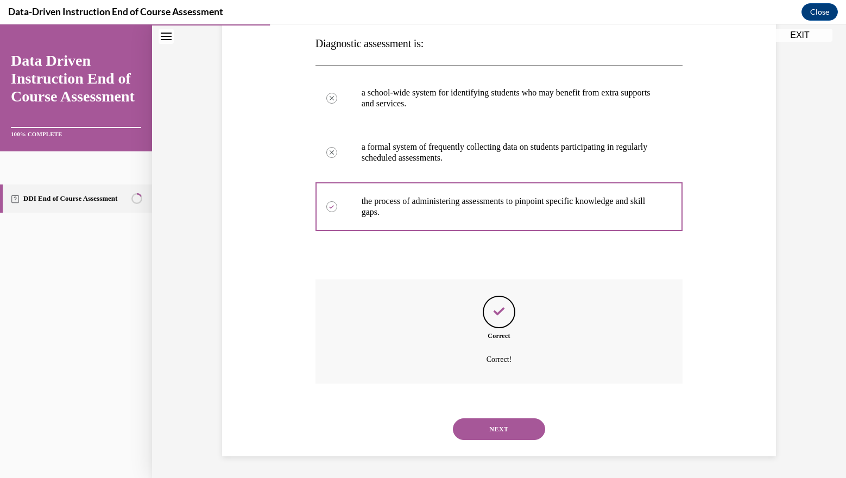
click at [490, 427] on button "NEXT" at bounding box center [499, 430] width 92 height 22
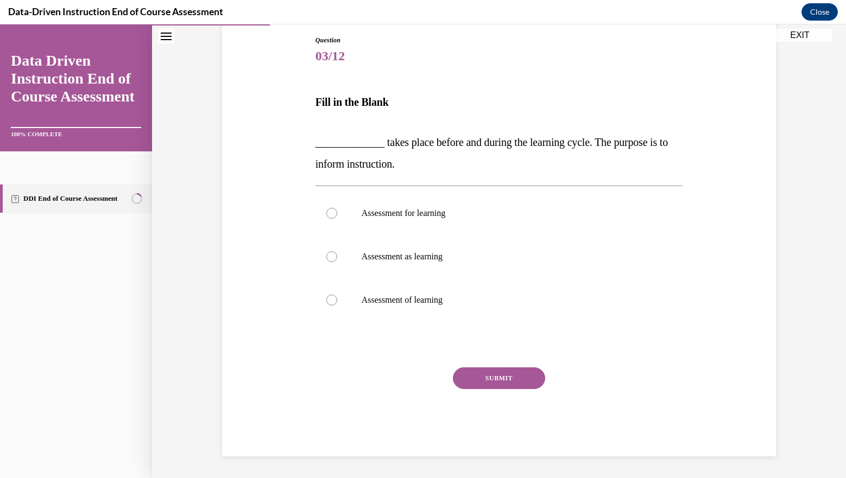
scroll to position [116, 0]
click at [390, 219] on label "Assessment for learning" at bounding box center [500, 213] width 368 height 43
click at [337, 219] on input "Assessment for learning" at bounding box center [331, 213] width 11 height 11
radio input "true"
click at [490, 376] on button "SUBMIT" at bounding box center [499, 379] width 92 height 22
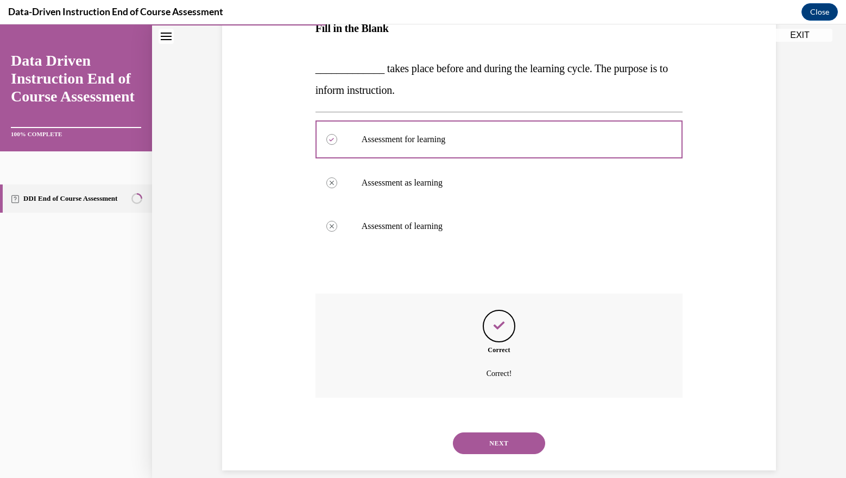
scroll to position [204, 0]
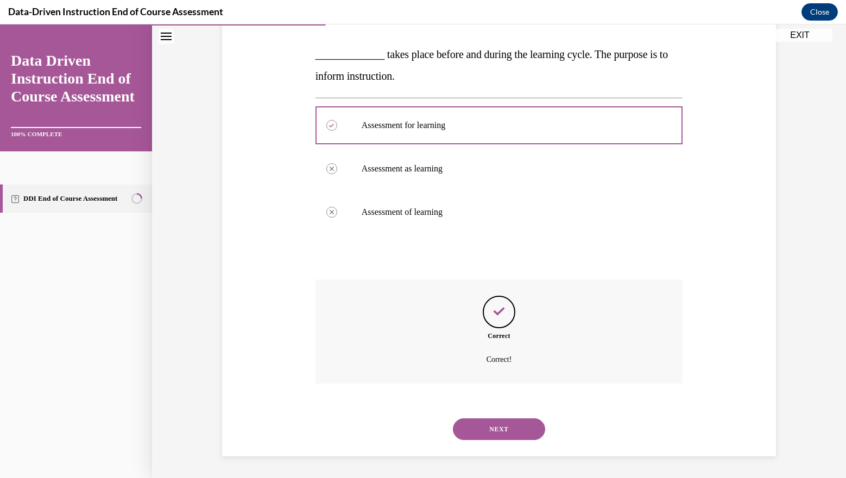
click at [494, 434] on button "NEXT" at bounding box center [499, 430] width 92 height 22
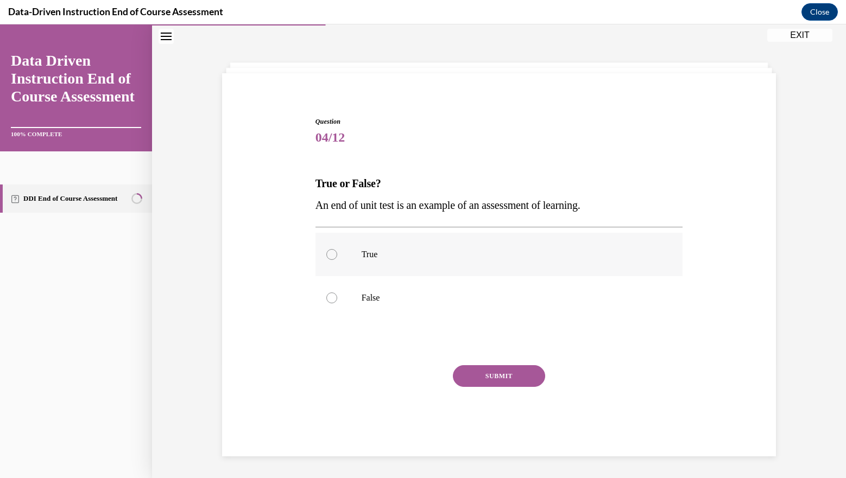
click at [463, 261] on label "True" at bounding box center [500, 254] width 368 height 43
click at [337, 260] on input "True" at bounding box center [331, 254] width 11 height 11
radio input "true"
click at [470, 374] on button "SUBMIT" at bounding box center [499, 377] width 92 height 22
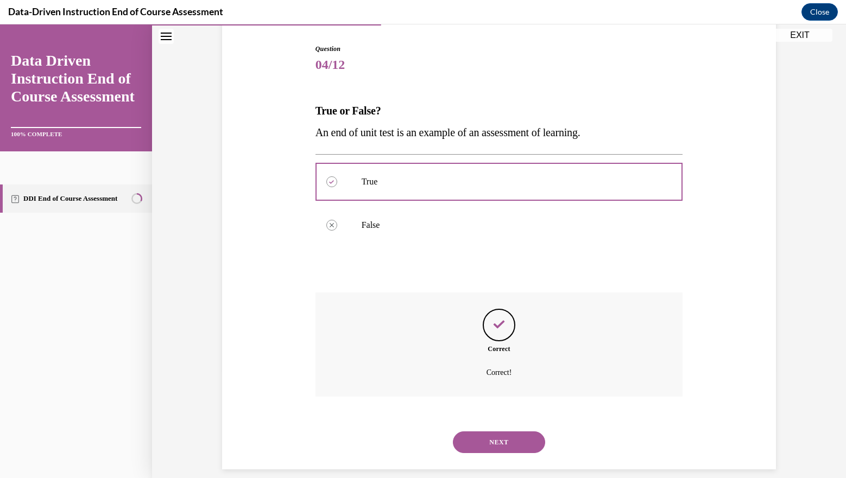
scroll to position [120, 0]
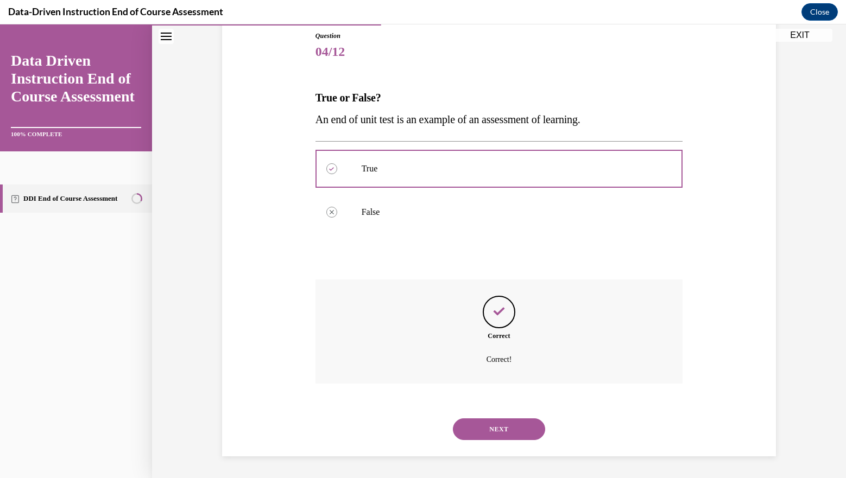
click at [477, 425] on button "NEXT" at bounding box center [499, 430] width 92 height 22
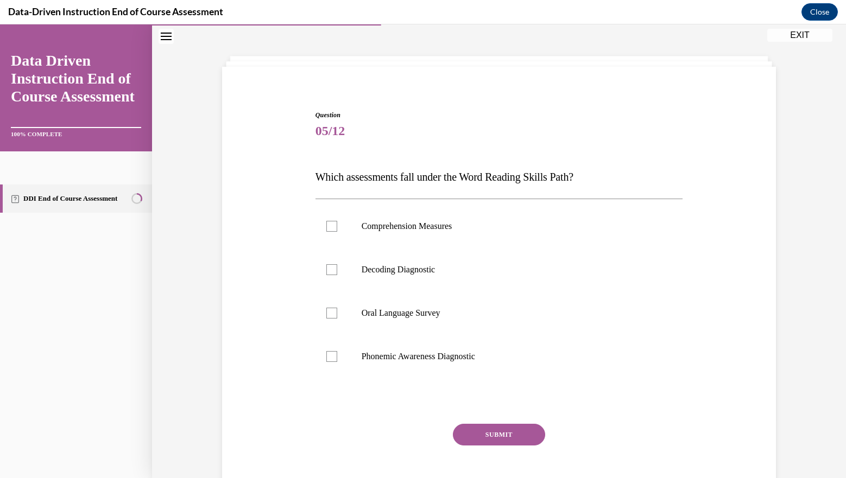
scroll to position [34, 0]
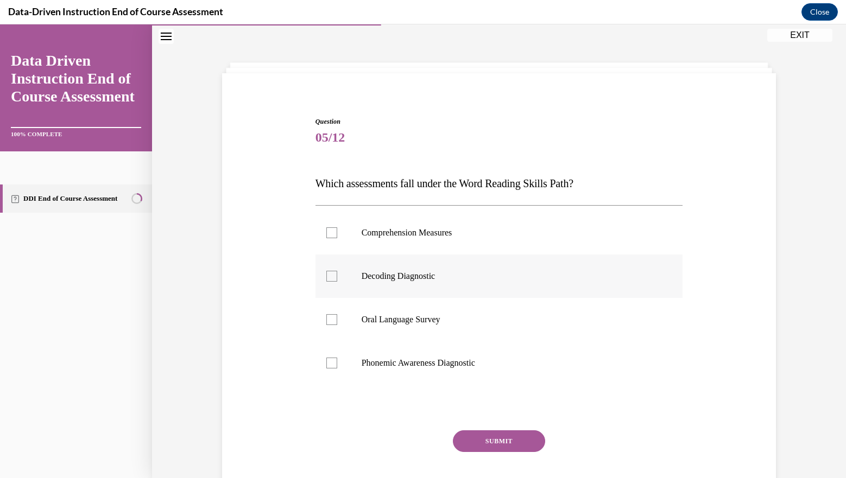
click at [451, 276] on p "Decoding Diagnostic" at bounding box center [509, 276] width 294 height 11
click at [337, 276] on input "Decoding Diagnostic" at bounding box center [331, 276] width 11 height 11
checkbox input "true"
click at [363, 362] on p "Phonemic Awareness Diagnostic" at bounding box center [509, 363] width 294 height 11
click at [337, 362] on input "Phonemic Awareness Diagnostic" at bounding box center [331, 363] width 11 height 11
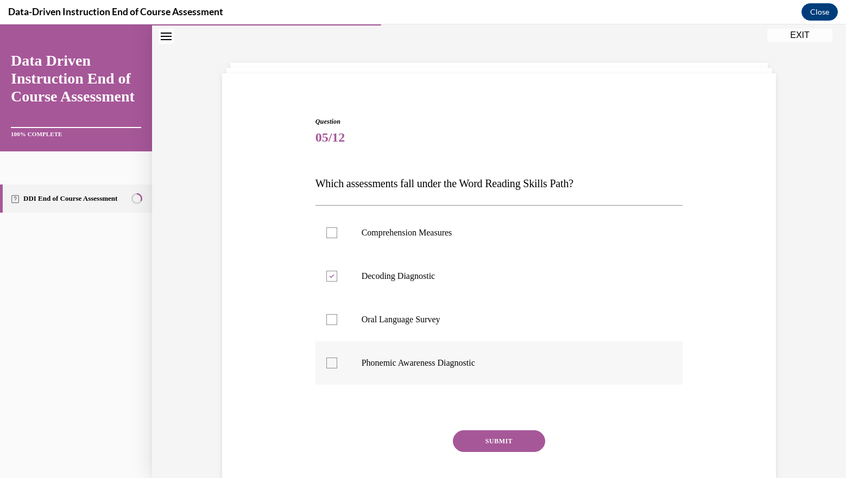
checkbox input "true"
click at [502, 444] on button "SUBMIT" at bounding box center [499, 442] width 92 height 22
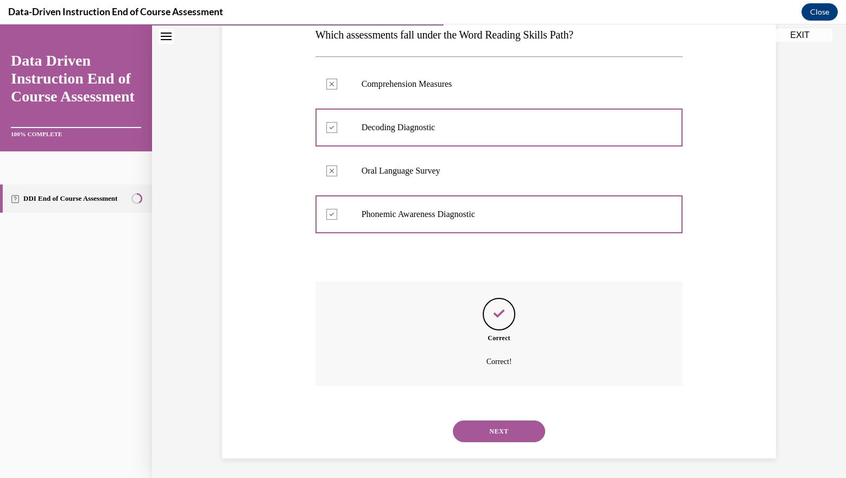
scroll to position [185, 0]
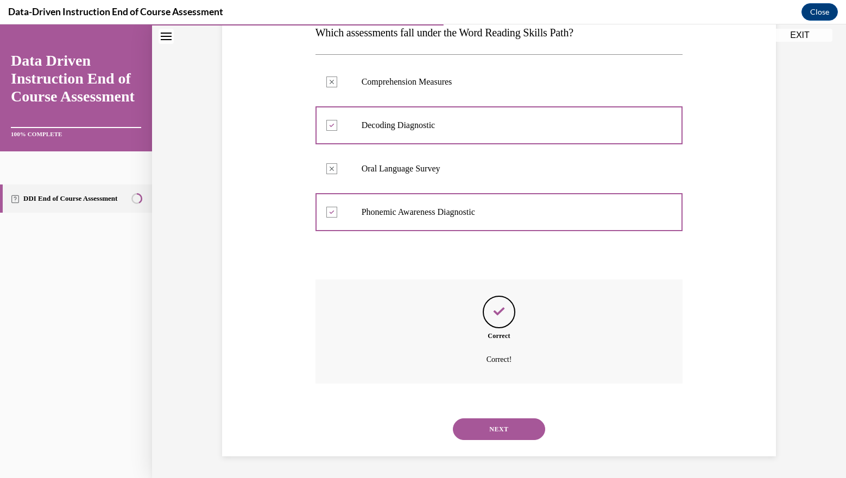
click at [496, 430] on button "NEXT" at bounding box center [499, 430] width 92 height 22
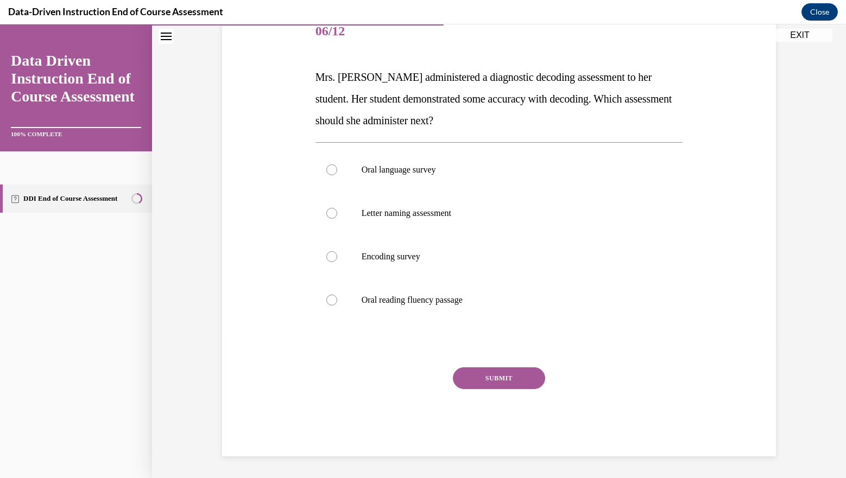
scroll to position [121, 0]
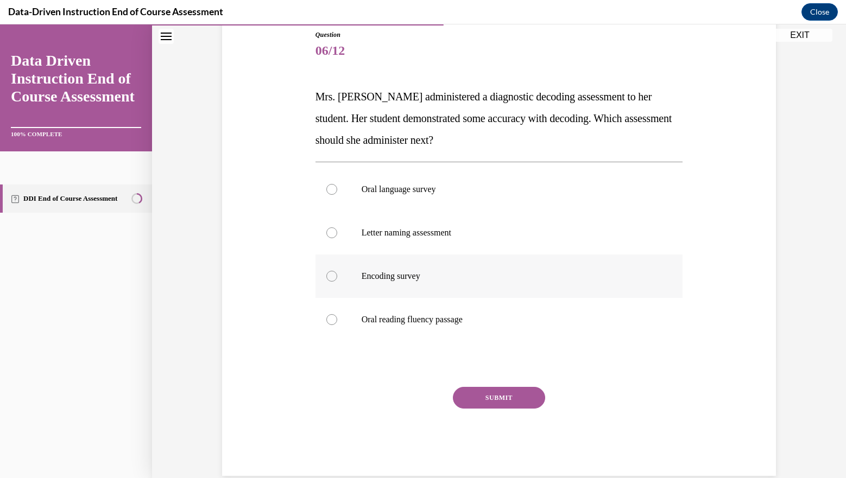
click at [413, 280] on p "Encoding survey" at bounding box center [509, 276] width 294 height 11
click at [337, 280] on input "Encoding survey" at bounding box center [331, 276] width 11 height 11
radio input "true"
click at [487, 396] on button "SUBMIT" at bounding box center [499, 398] width 92 height 22
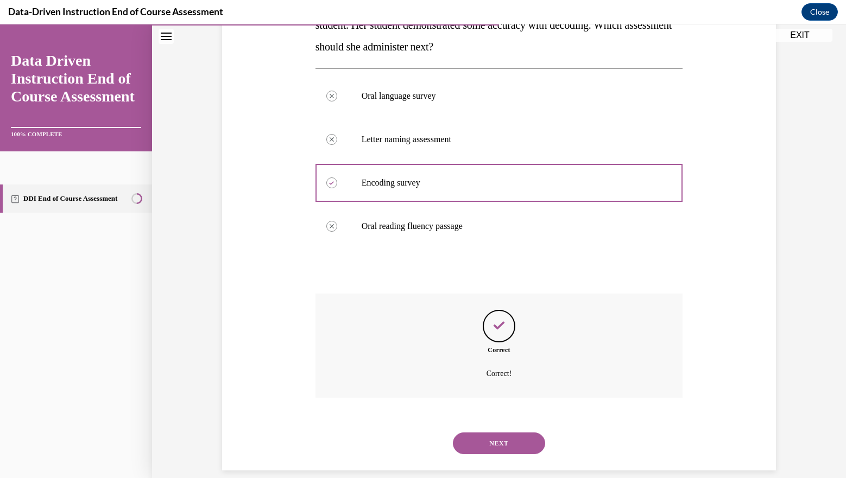
scroll to position [229, 0]
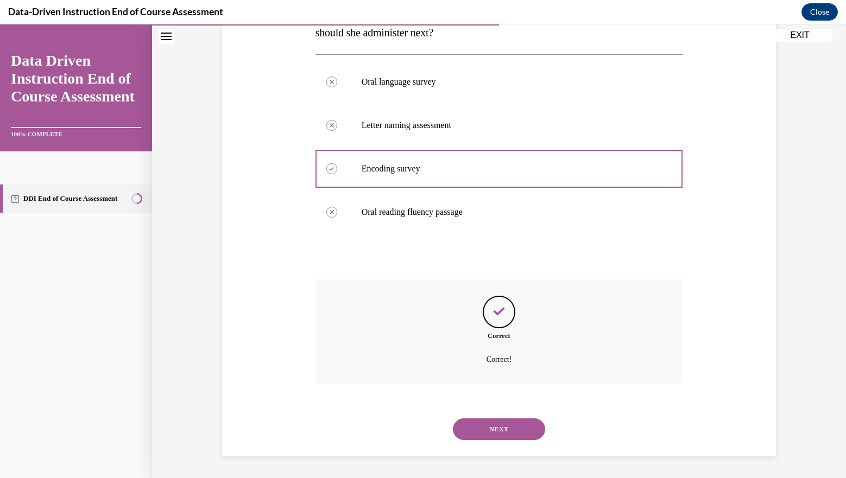
click at [493, 426] on button "NEXT" at bounding box center [499, 430] width 92 height 22
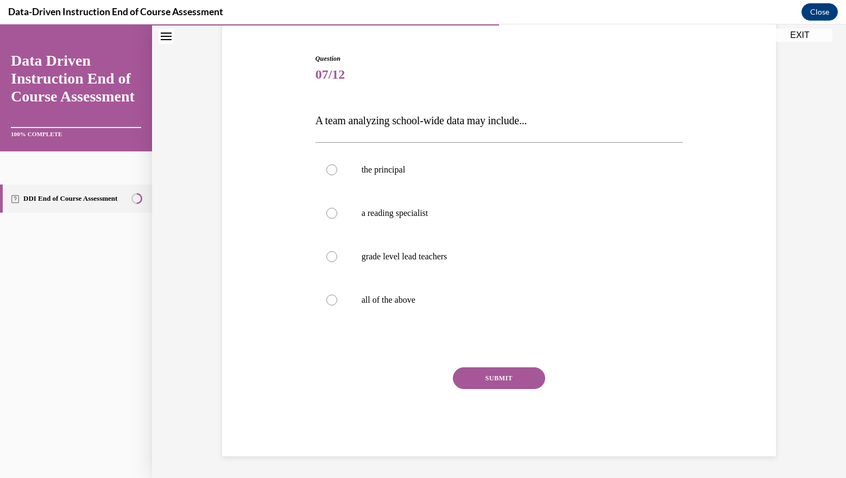
scroll to position [97, 0]
click at [344, 304] on label "all of the above" at bounding box center [500, 300] width 368 height 43
click at [337, 304] on input "all of the above" at bounding box center [331, 300] width 11 height 11
radio input "true"
click at [499, 379] on button "SUBMIT" at bounding box center [499, 379] width 92 height 22
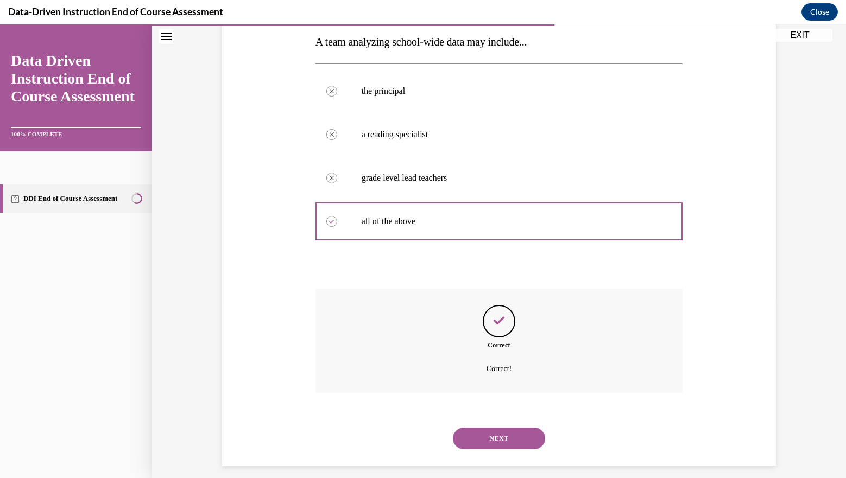
scroll to position [185, 0]
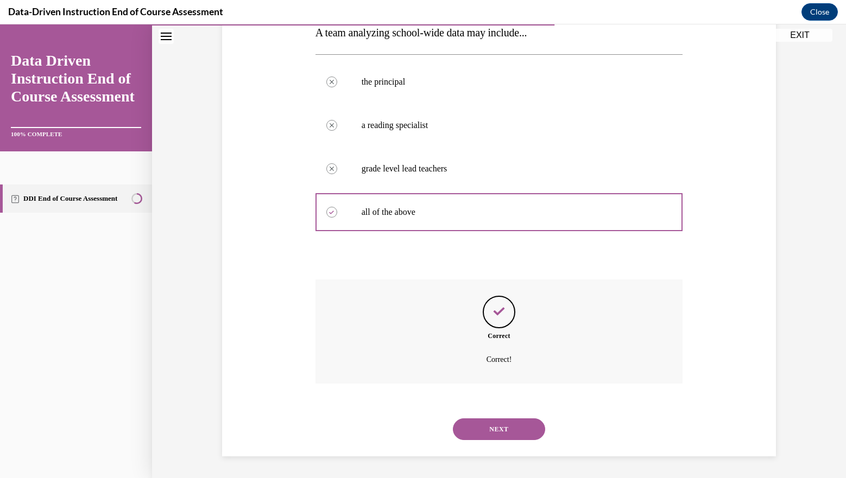
click at [497, 426] on button "NEXT" at bounding box center [499, 430] width 92 height 22
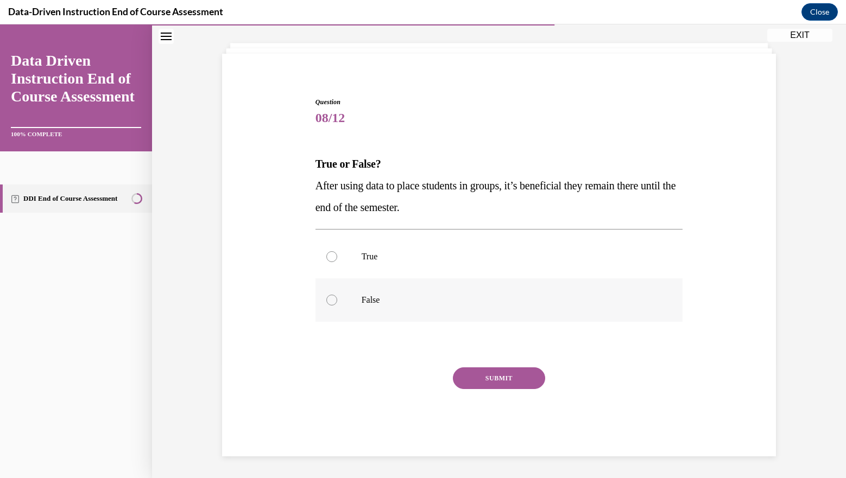
click at [453, 296] on p "False" at bounding box center [509, 300] width 294 height 11
click at [337, 296] on input "False" at bounding box center [331, 300] width 11 height 11
radio input "true"
click at [489, 375] on button "SUBMIT" at bounding box center [499, 379] width 92 height 22
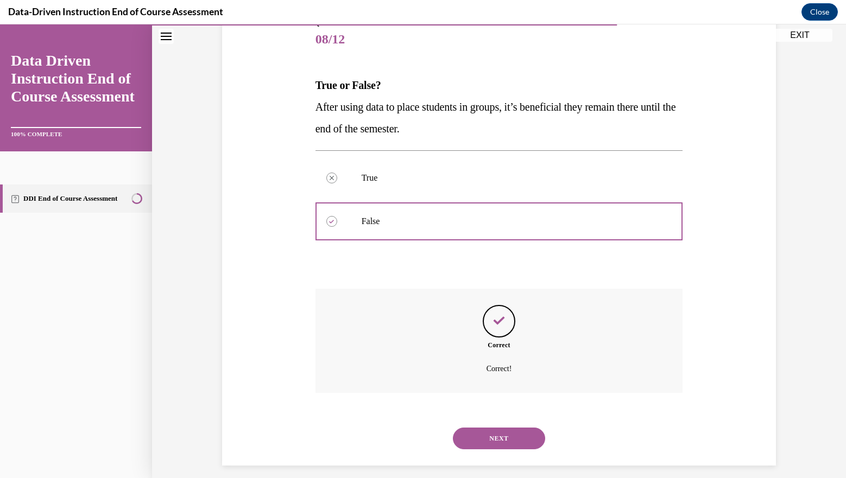
scroll to position [142, 0]
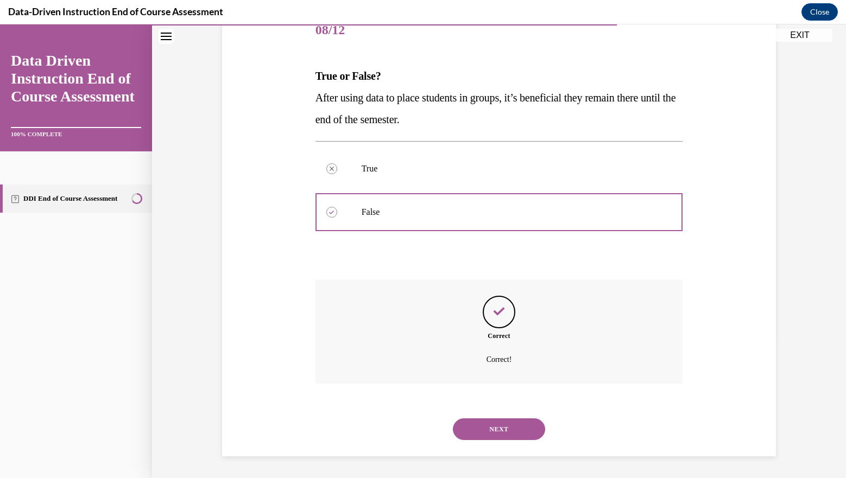
click at [493, 424] on button "NEXT" at bounding box center [499, 430] width 92 height 22
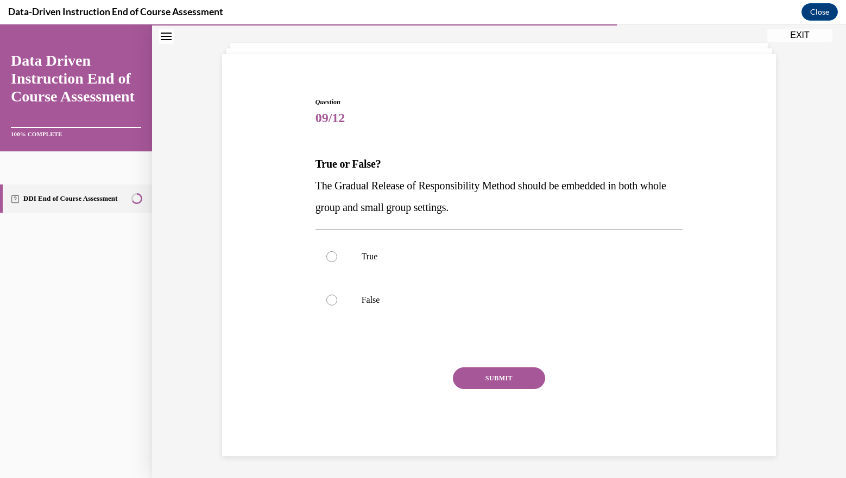
scroll to position [54, 0]
click at [425, 267] on label "True" at bounding box center [500, 256] width 368 height 43
click at [337, 262] on input "True" at bounding box center [331, 256] width 11 height 11
radio input "true"
click at [481, 377] on button "SUBMIT" at bounding box center [499, 379] width 92 height 22
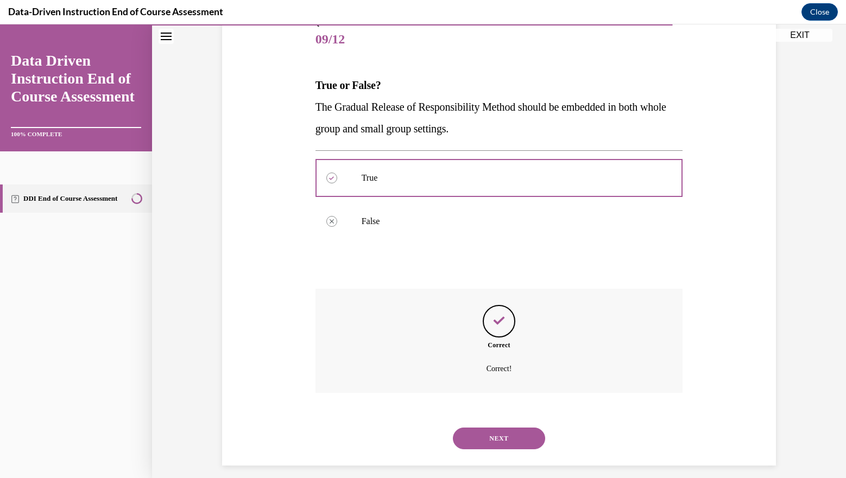
scroll to position [142, 0]
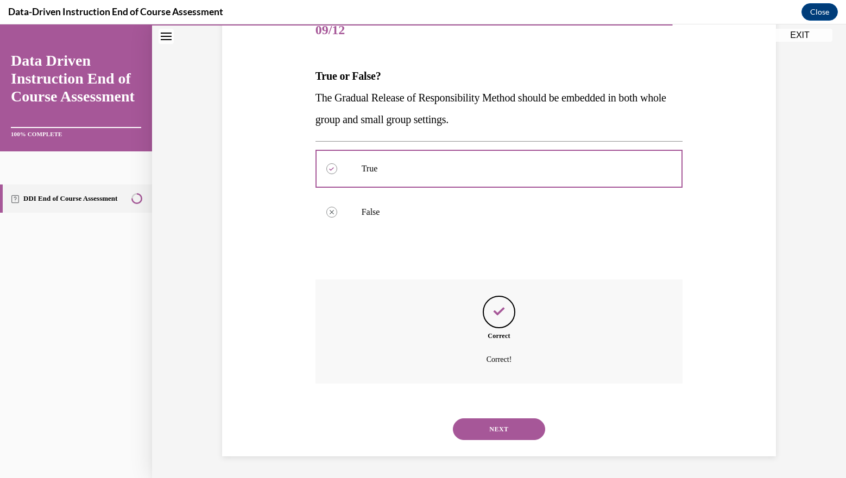
click at [495, 424] on button "NEXT" at bounding box center [499, 430] width 92 height 22
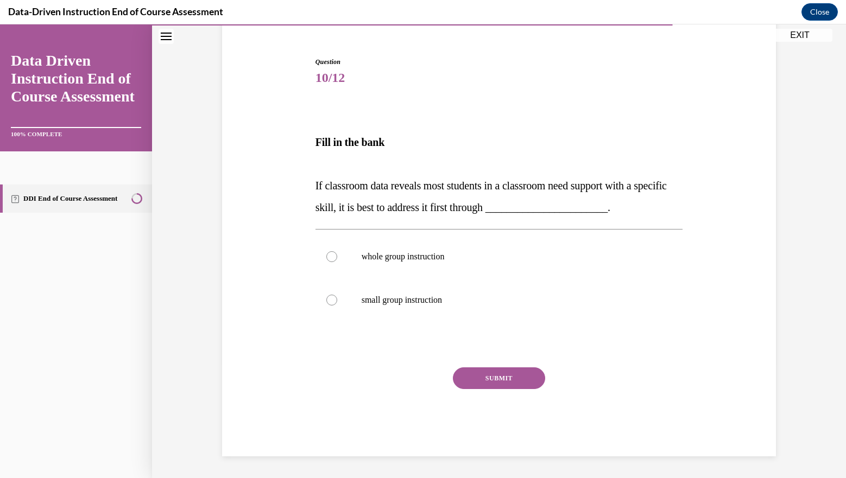
scroll to position [94, 0]
click at [415, 260] on p "whole group instruction" at bounding box center [509, 256] width 294 height 11
click at [337, 260] on input "whole group instruction" at bounding box center [331, 256] width 11 height 11
radio input "true"
click at [481, 375] on button "SUBMIT" at bounding box center [499, 379] width 92 height 22
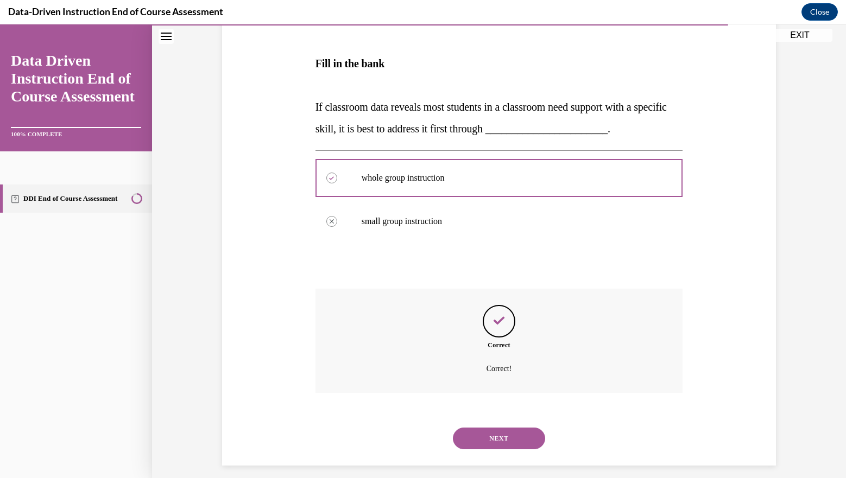
scroll to position [182, 0]
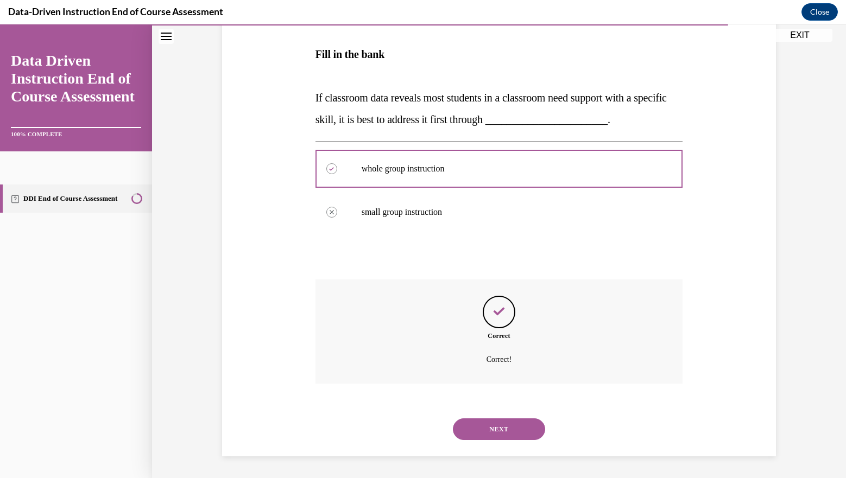
click at [501, 425] on button "NEXT" at bounding box center [499, 430] width 92 height 22
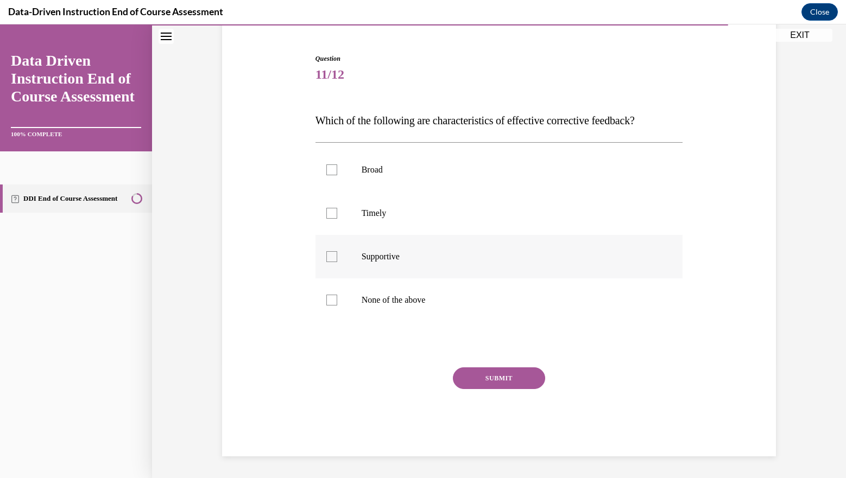
click at [331, 255] on div at bounding box center [331, 256] width 11 height 11
click at [331, 255] on input "Supportive" at bounding box center [331, 256] width 11 height 11
checkbox input "true"
click at [327, 202] on label "Timely" at bounding box center [500, 213] width 368 height 43
click at [327, 208] on input "Timely" at bounding box center [331, 213] width 11 height 11
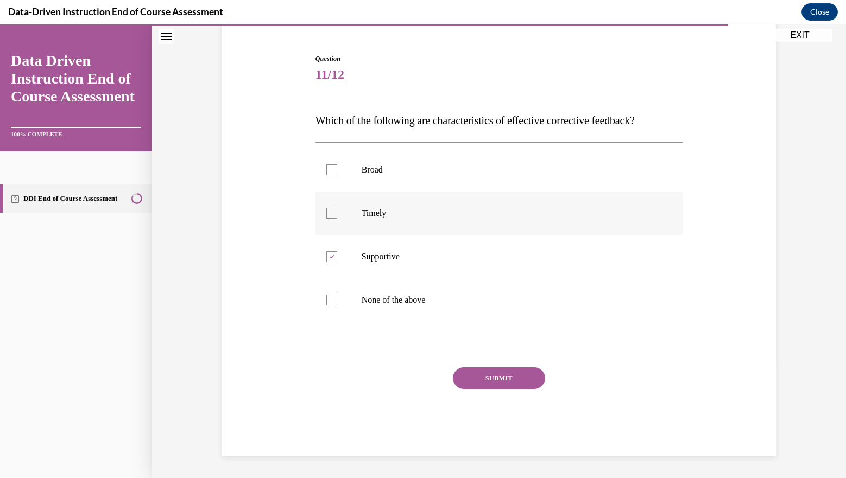
checkbox input "true"
click at [326, 177] on label "Broad" at bounding box center [500, 169] width 368 height 43
click at [326, 175] on input "Broad" at bounding box center [331, 170] width 11 height 11
checkbox input "true"
click at [491, 380] on button "SUBMIT" at bounding box center [499, 379] width 92 height 22
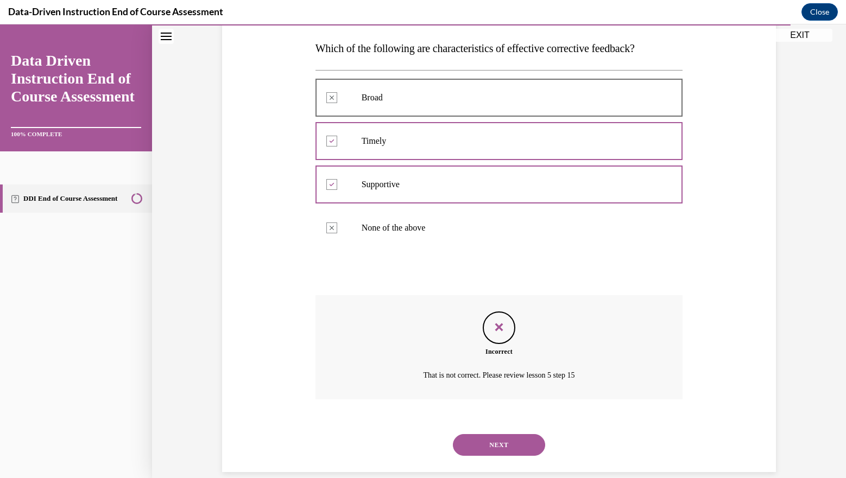
scroll to position [160, 0]
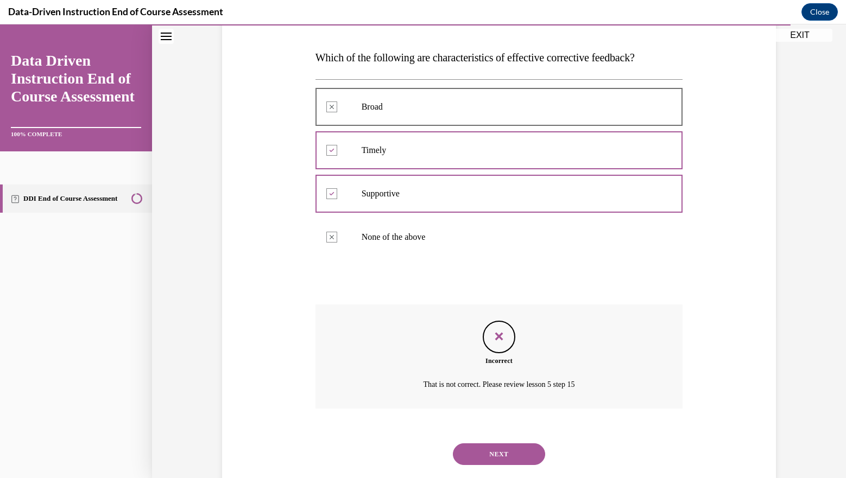
click at [516, 450] on button "NEXT" at bounding box center [499, 455] width 92 height 22
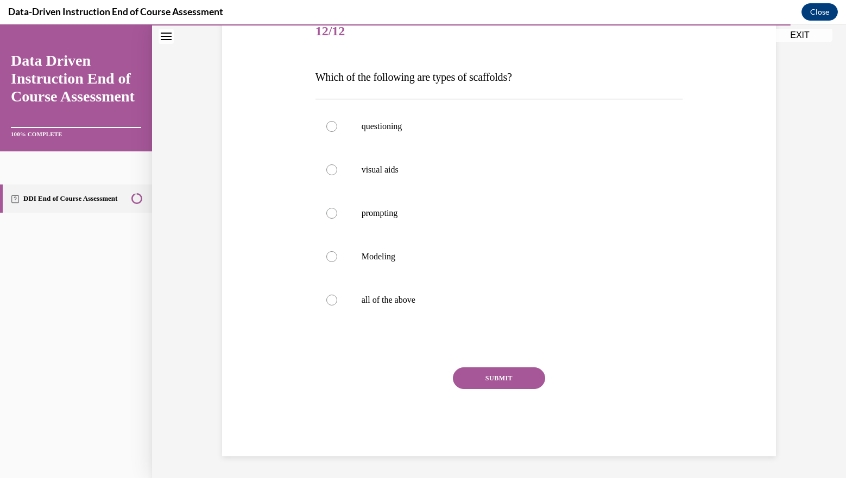
scroll to position [121, 0]
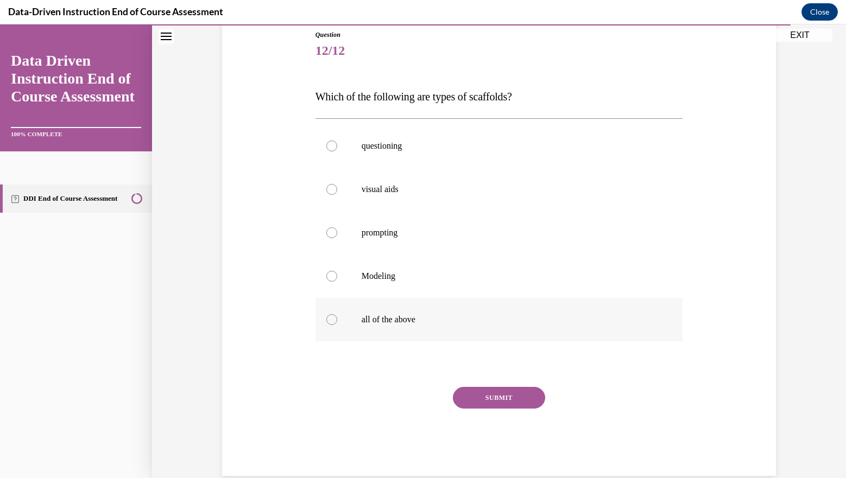
click at [435, 305] on label "all of the above" at bounding box center [500, 319] width 368 height 43
click at [337, 314] on input "all of the above" at bounding box center [331, 319] width 11 height 11
radio input "true"
click at [505, 394] on button "SUBMIT" at bounding box center [499, 398] width 92 height 22
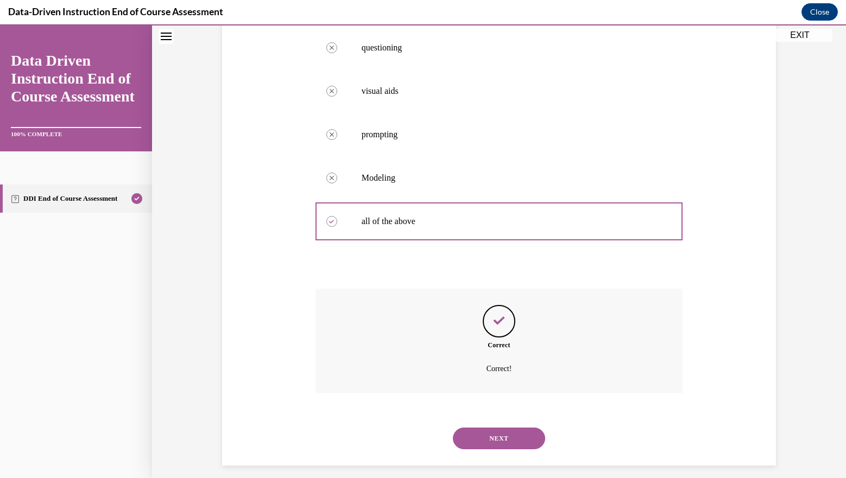
scroll to position [229, 0]
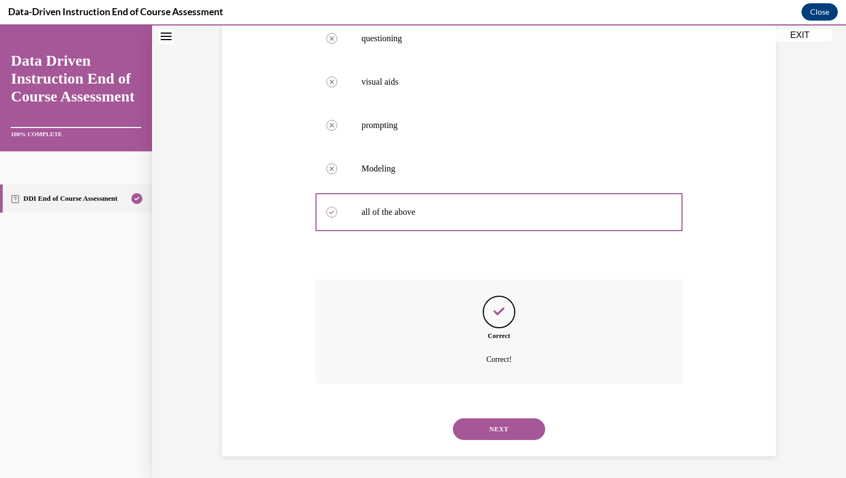
click at [503, 432] on button "NEXT" at bounding box center [499, 430] width 92 height 22
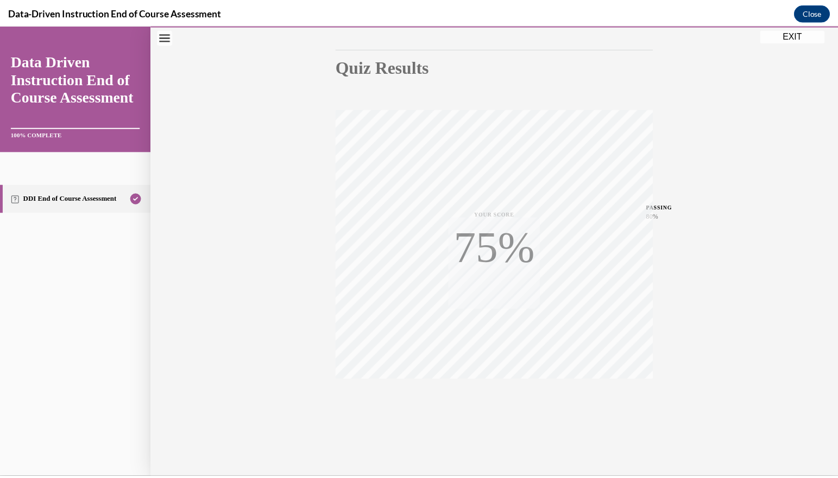
scroll to position [103, 0]
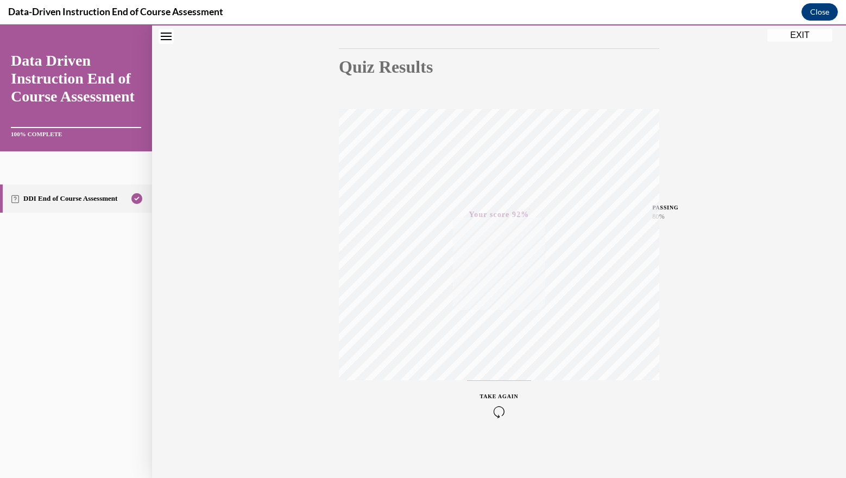
click at [796, 36] on button "EXIT" at bounding box center [799, 35] width 65 height 13
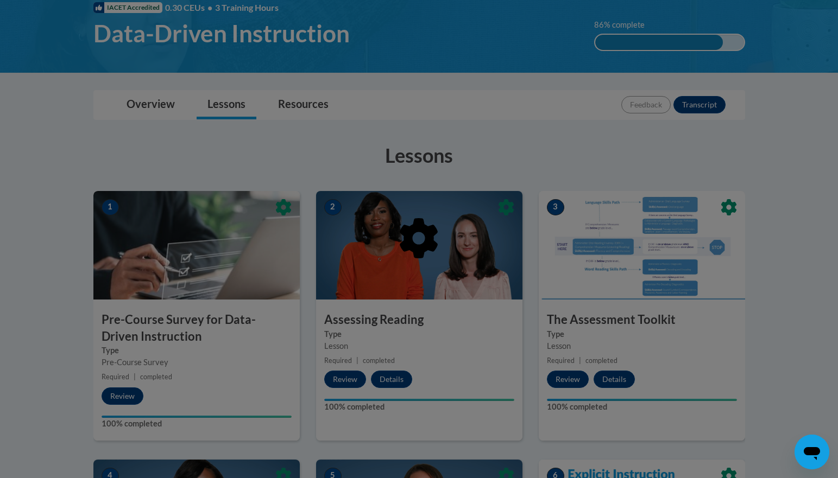
scroll to position [174, 0]
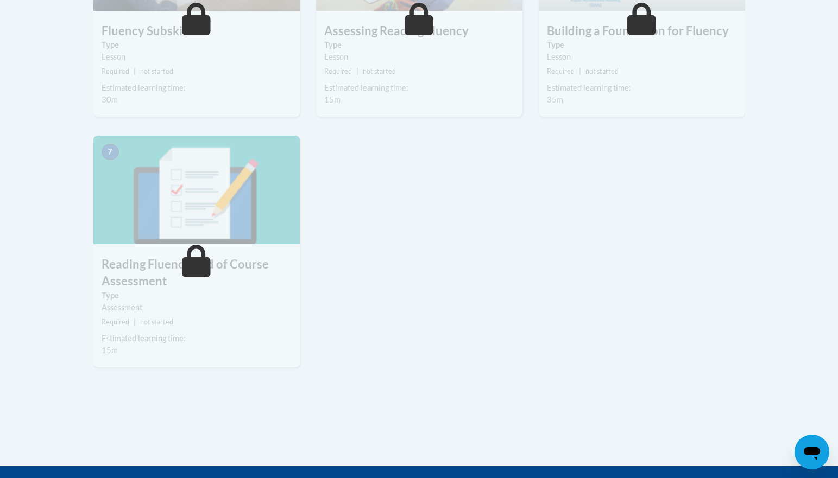
scroll to position [679, 0]
